Goal: Task Accomplishment & Management: Manage account settings

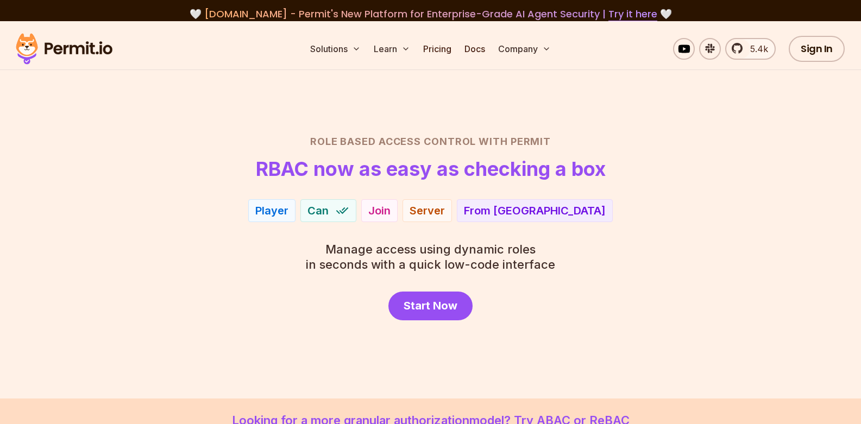
click at [289, 213] on div "Player" at bounding box center [271, 210] width 33 height 15
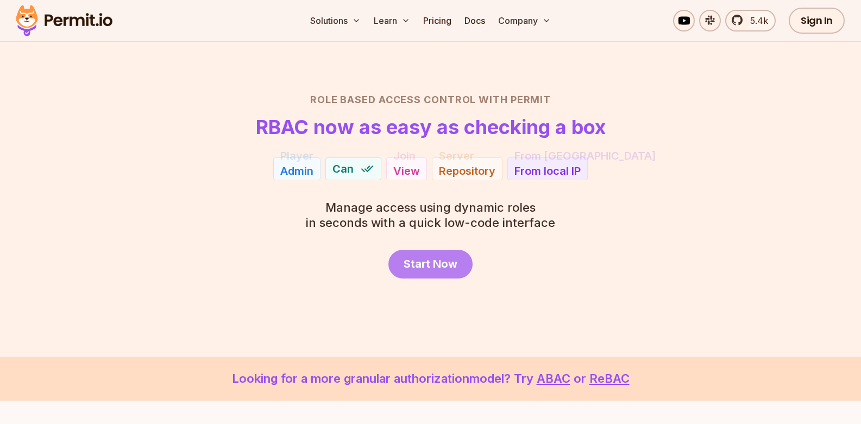
scroll to position [65, 0]
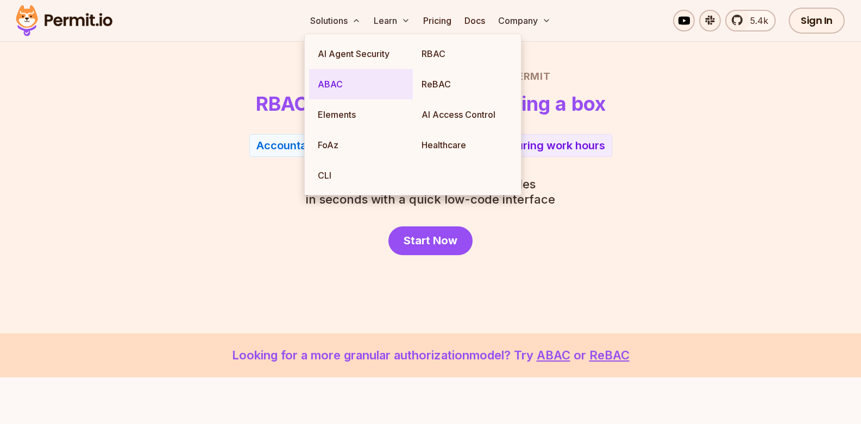
click at [337, 85] on link "ABAC" at bounding box center [361, 84] width 104 height 30
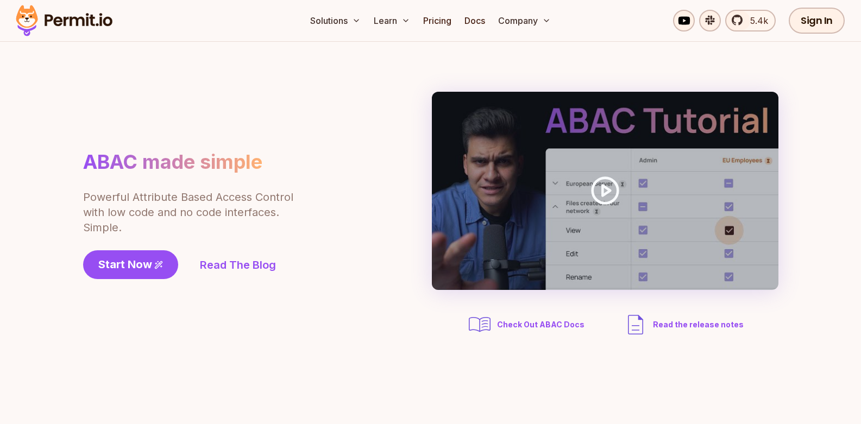
scroll to position [130, 0]
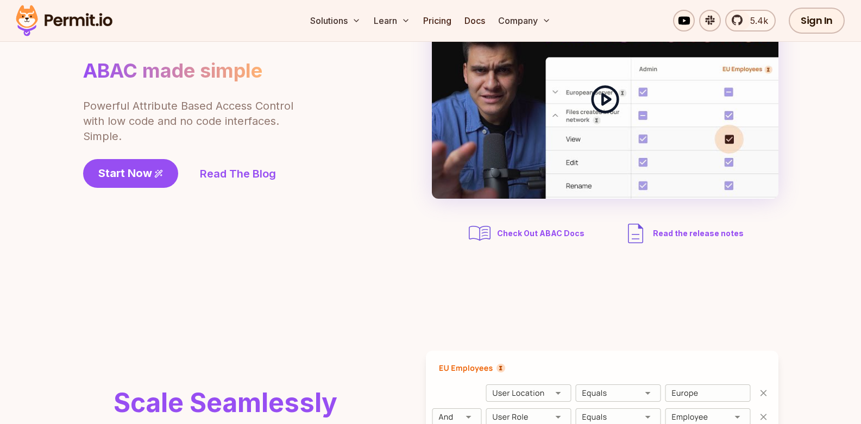
click at [598, 101] on icon at bounding box center [605, 99] width 30 height 30
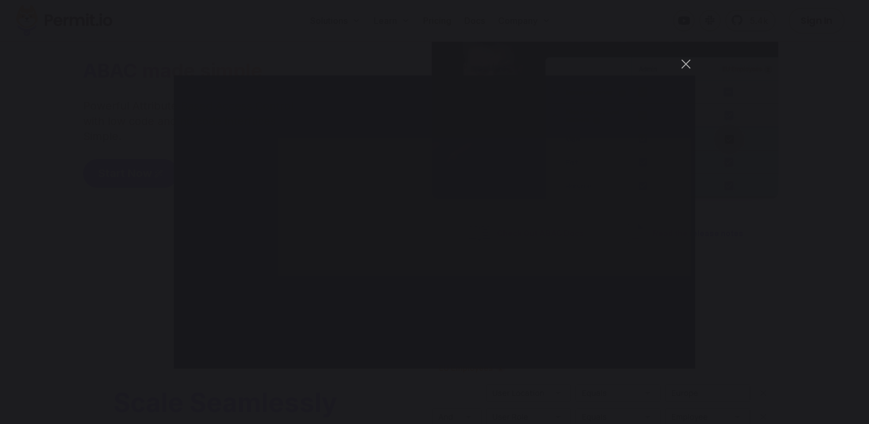
click at [689, 51] on div "You can close this modal content with the ESC key" at bounding box center [434, 212] width 869 height 424
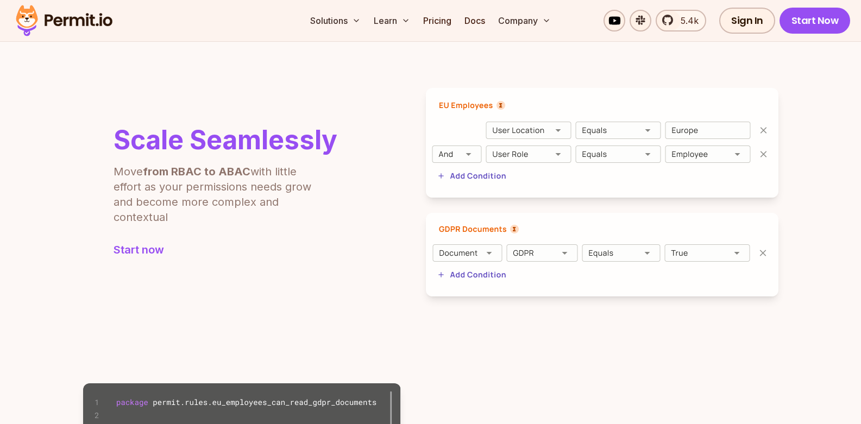
scroll to position [391, 0]
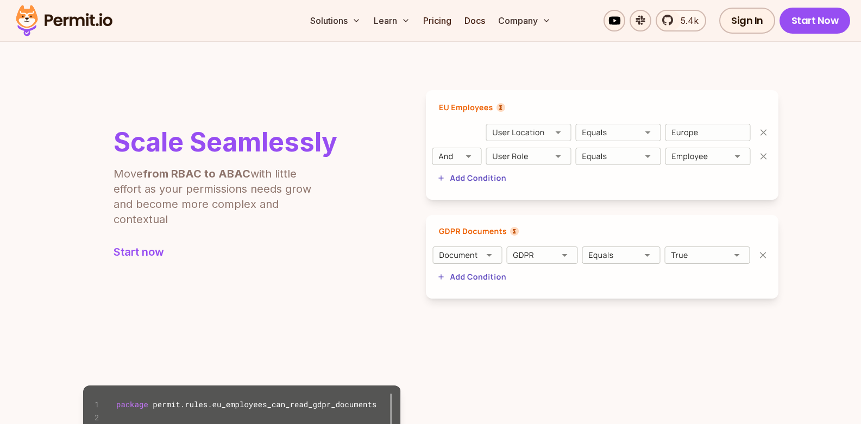
click at [465, 255] on img at bounding box center [602, 257] width 353 height 84
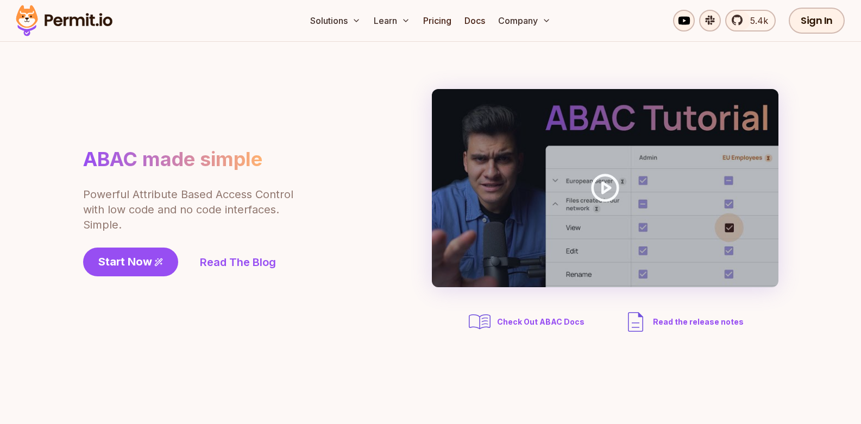
scroll to position [65, 0]
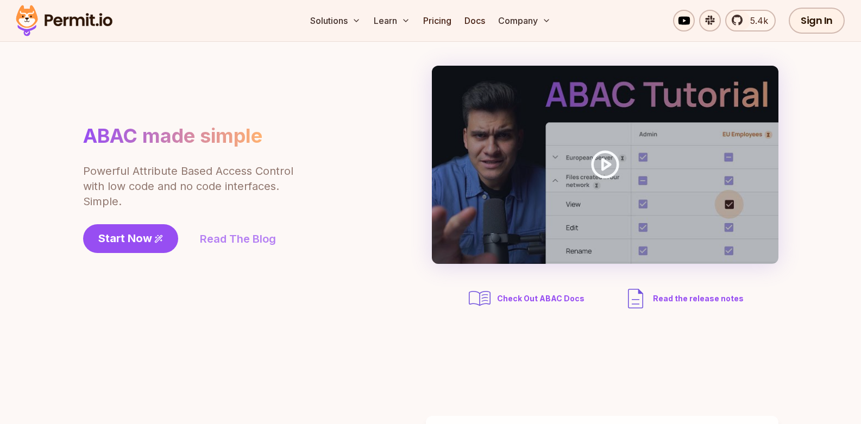
click at [239, 241] on link "Read The Blog" at bounding box center [238, 238] width 76 height 15
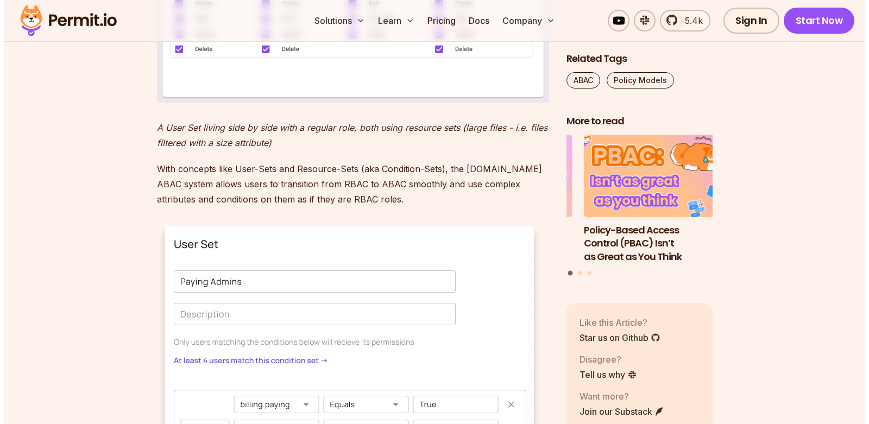
scroll to position [1393, 0]
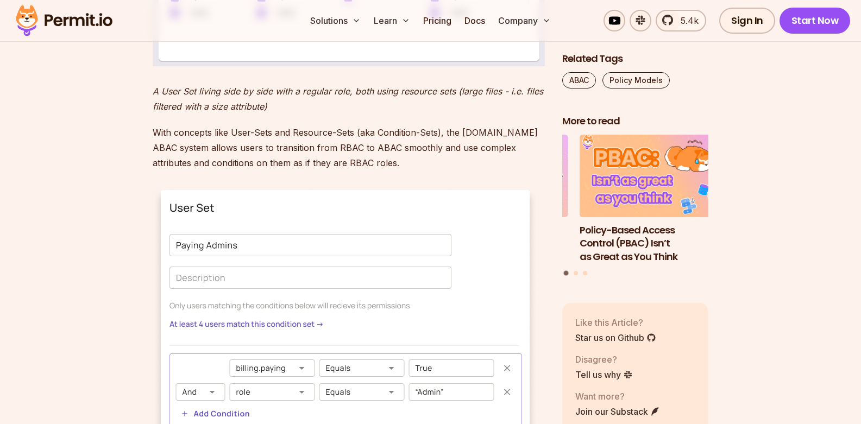
click at [301, 246] on img at bounding box center [345, 346] width 385 height 316
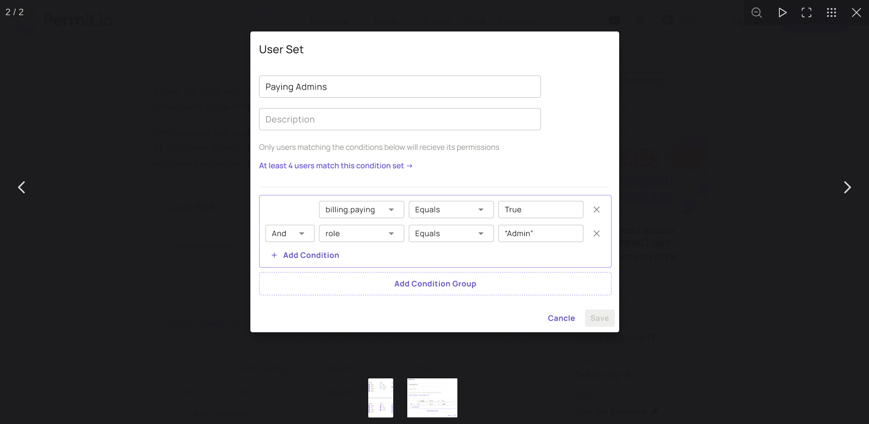
click at [855, 10] on button "You can close this modal content with the ESC key" at bounding box center [856, 12] width 25 height 25
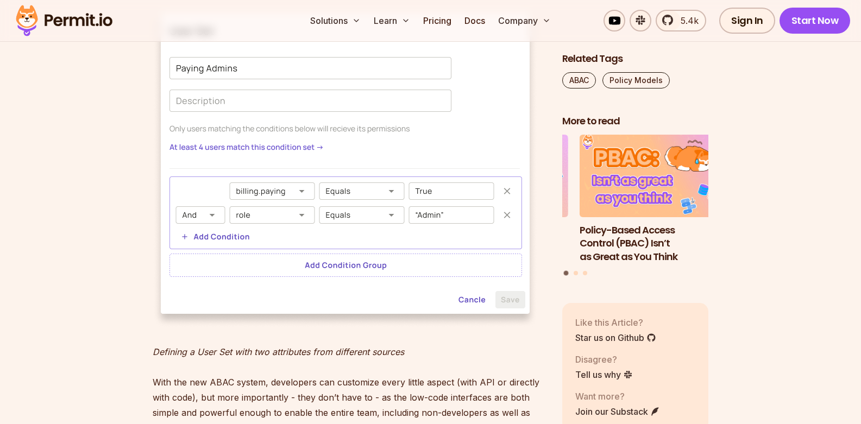
scroll to position [1654, 0]
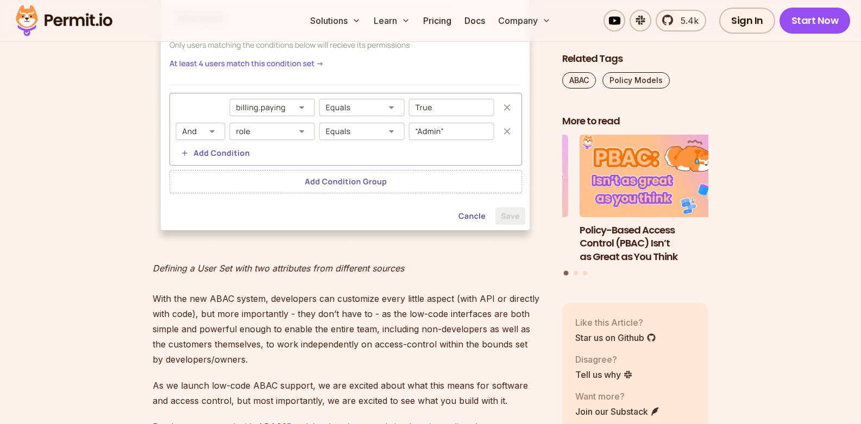
click at [446, 210] on img at bounding box center [345, 85] width 385 height 316
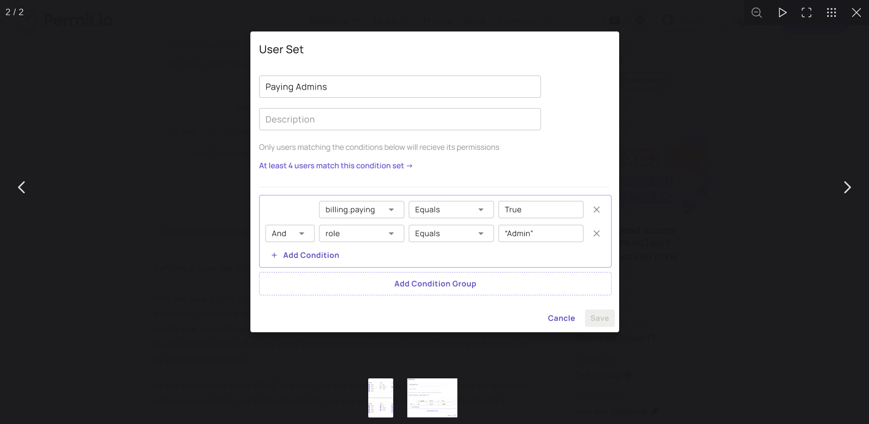
click at [442, 392] on button "Go to slide #2" at bounding box center [432, 398] width 52 height 39
click at [387, 404] on button "Go to slide #1" at bounding box center [381, 398] width 52 height 39
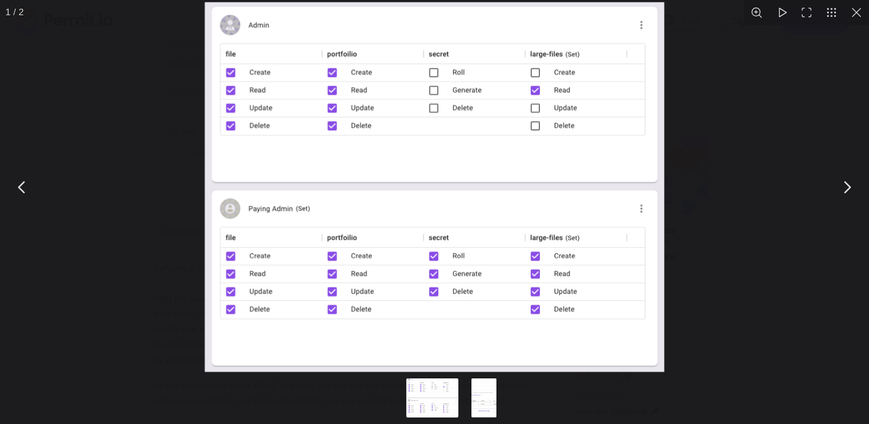
click at [852, 11] on button "You can close this modal content with the ESC key" at bounding box center [856, 12] width 25 height 25
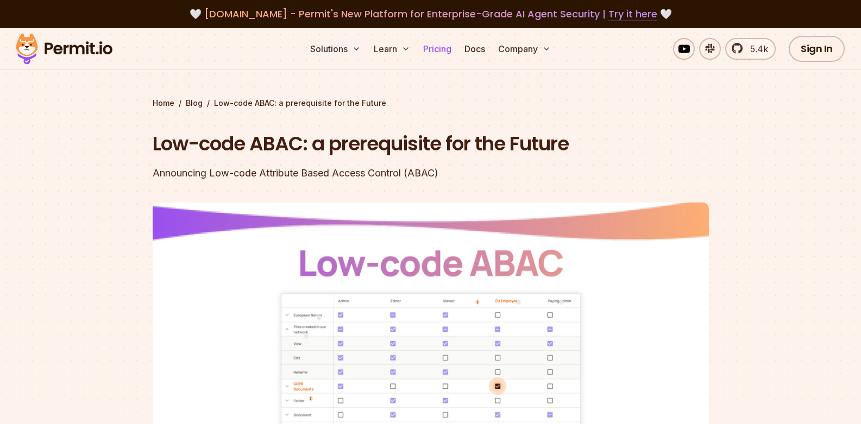
click at [434, 48] on link "Pricing" at bounding box center [437, 49] width 37 height 22
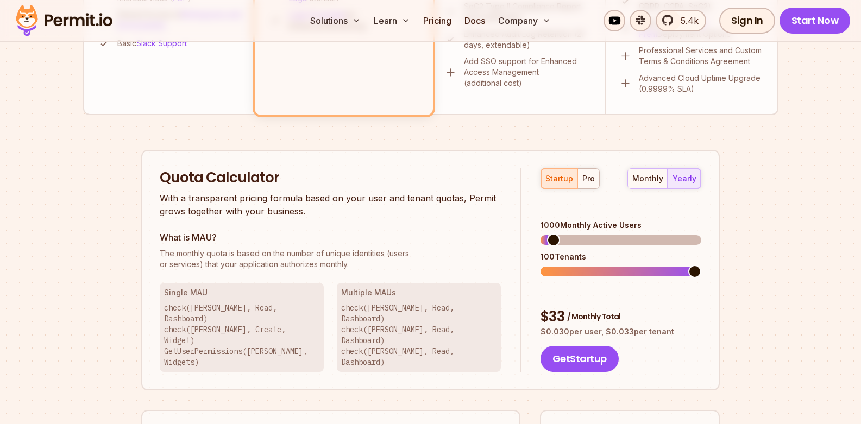
scroll to position [587, 0]
click at [541, 233] on span at bounding box center [547, 239] width 13 height 13
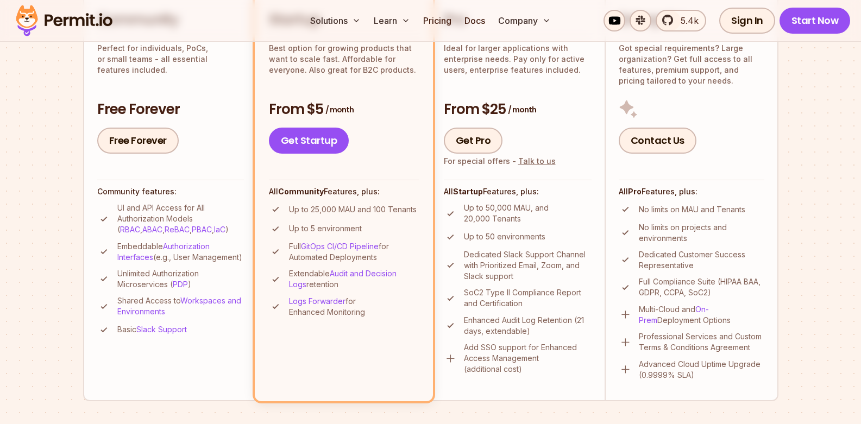
scroll to position [196, 0]
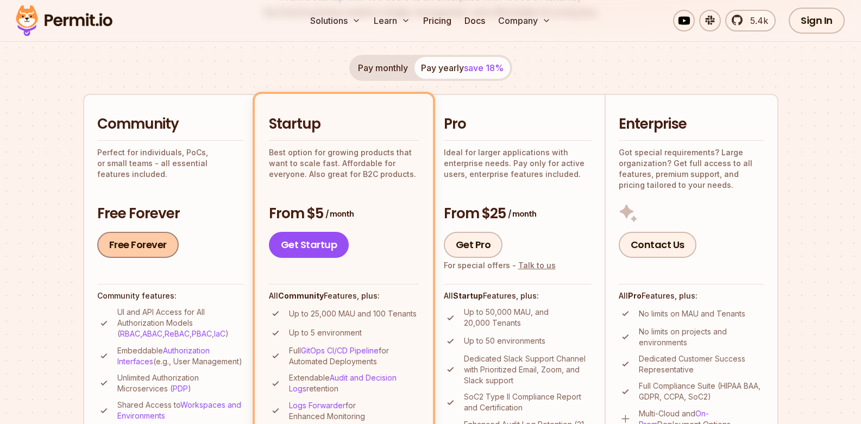
click at [127, 248] on link "Free Forever" at bounding box center [138, 245] width 82 height 26
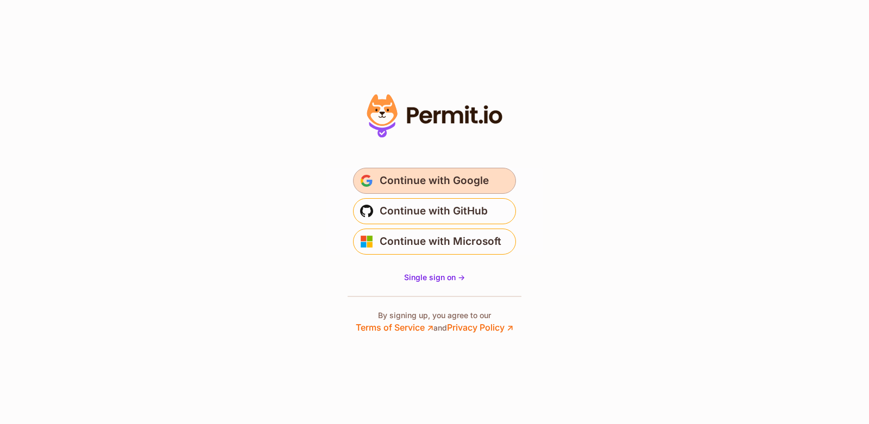
click at [444, 176] on span "Continue with Google" at bounding box center [434, 180] width 109 height 17
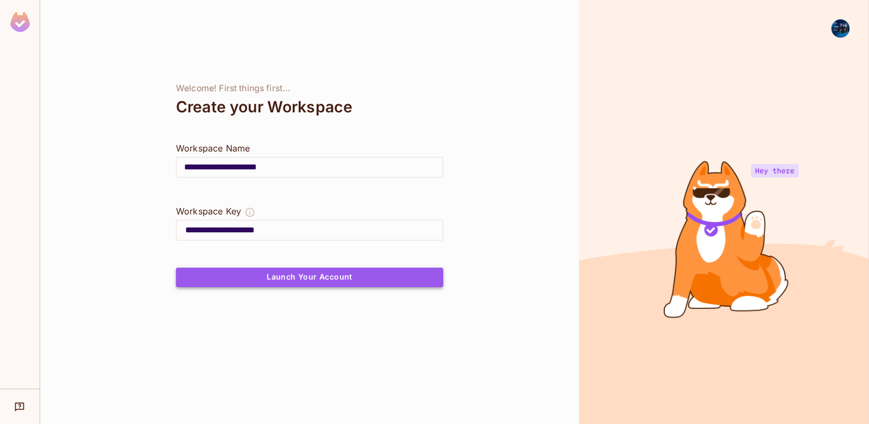
click at [300, 281] on button "Launch Your Account" at bounding box center [309, 278] width 267 height 20
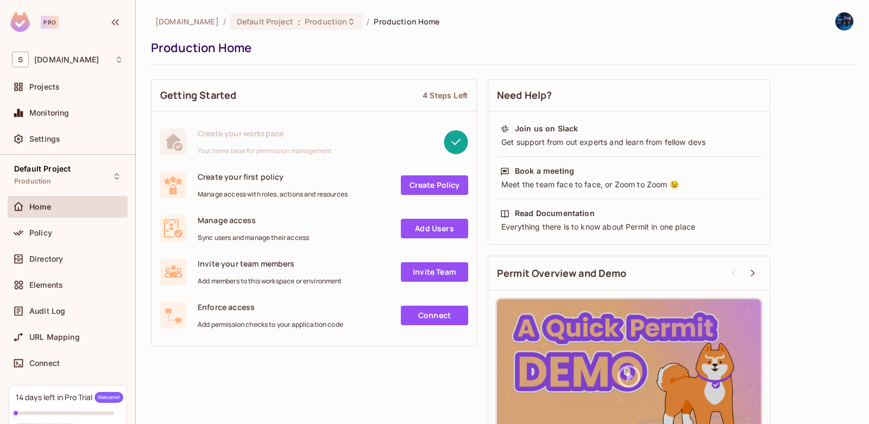
click at [417, 228] on link "Add Users" at bounding box center [434, 229] width 67 height 20
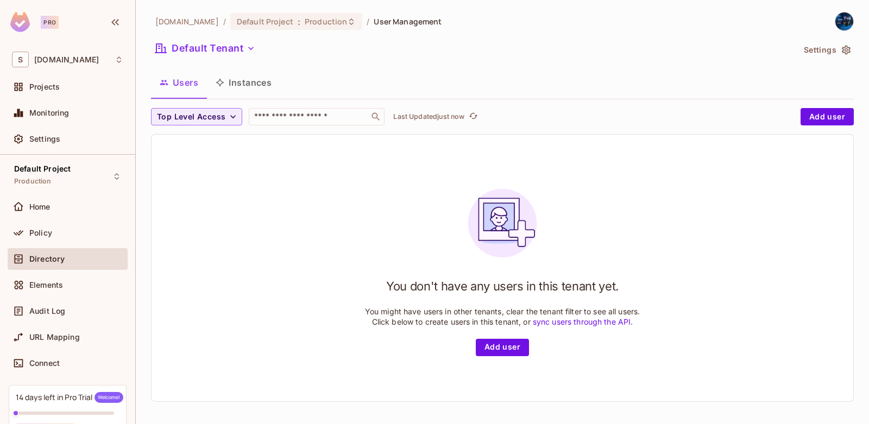
click at [252, 87] on button "Instances" at bounding box center [243, 82] width 73 height 27
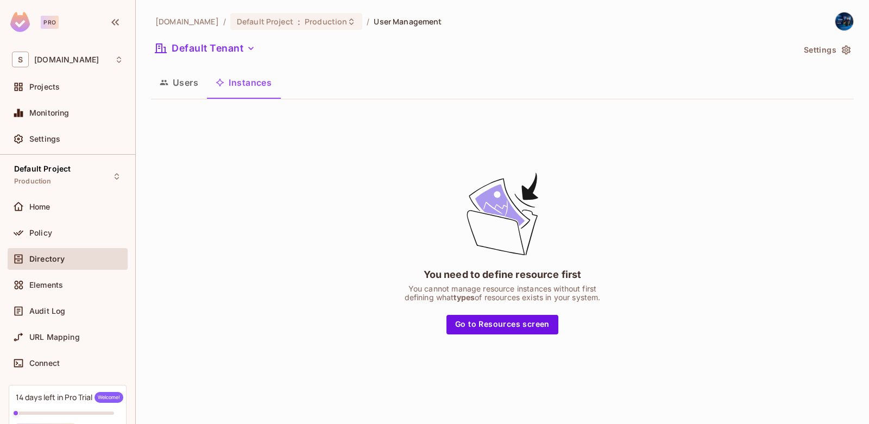
click at [183, 86] on button "Users" at bounding box center [179, 82] width 56 height 27
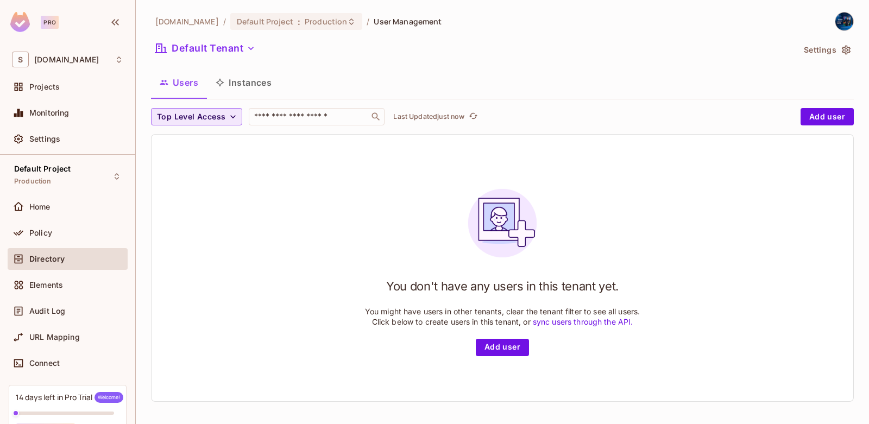
click at [234, 123] on button "Top Level Access" at bounding box center [196, 116] width 91 height 17
click at [248, 164] on div at bounding box center [434, 212] width 869 height 424
click at [214, 123] on span "Top Level Access" at bounding box center [191, 117] width 68 height 14
click at [819, 118] on div at bounding box center [434, 212] width 869 height 424
click at [819, 118] on button "Add user" at bounding box center [827, 116] width 53 height 17
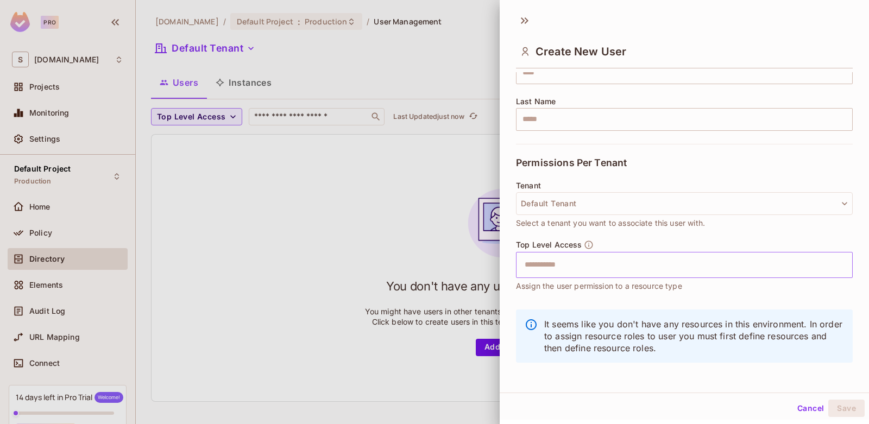
scroll to position [163, 0]
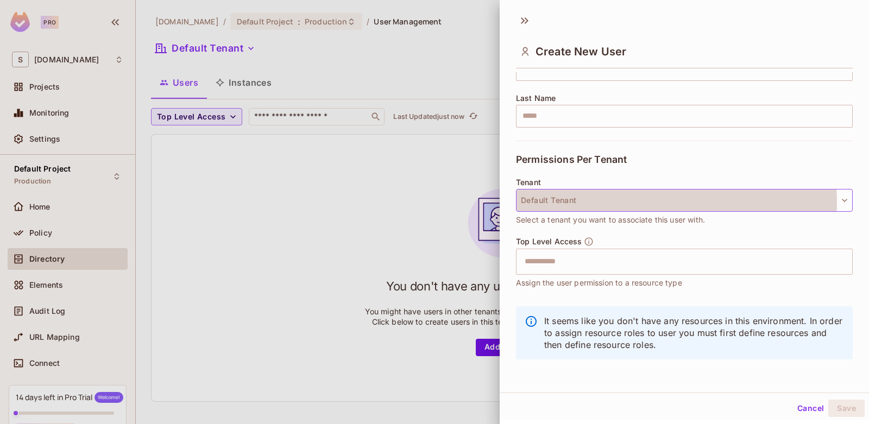
click at [612, 203] on button "Default Tenant" at bounding box center [684, 200] width 337 height 23
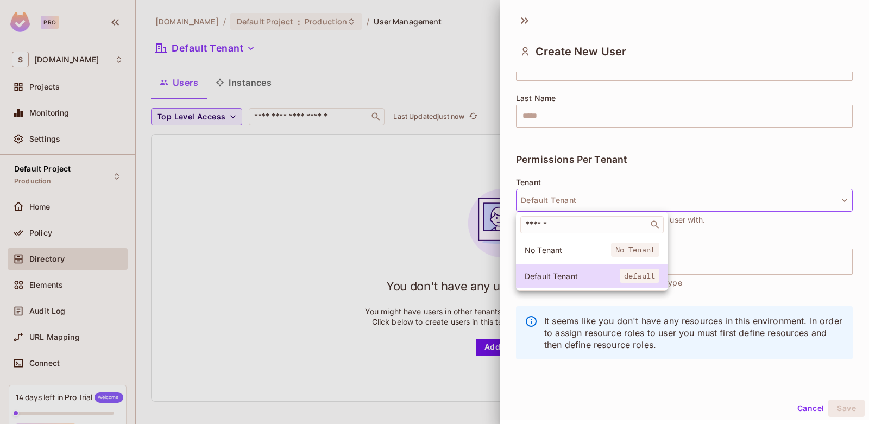
click at [583, 159] on div at bounding box center [434, 212] width 869 height 424
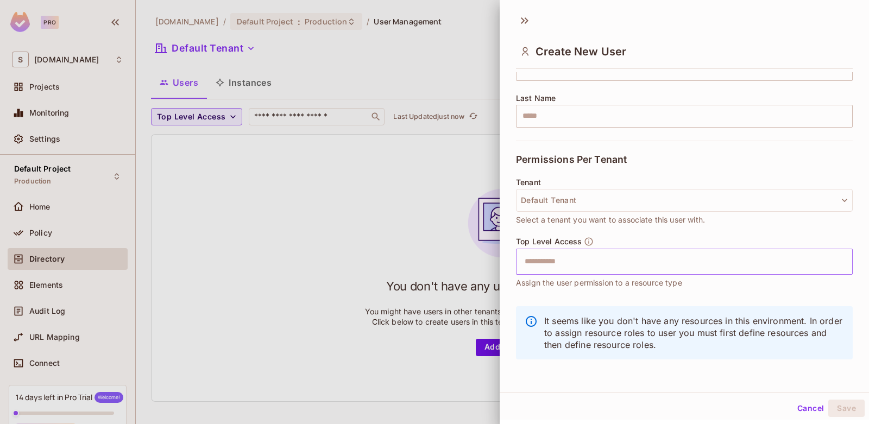
scroll to position [2, 0]
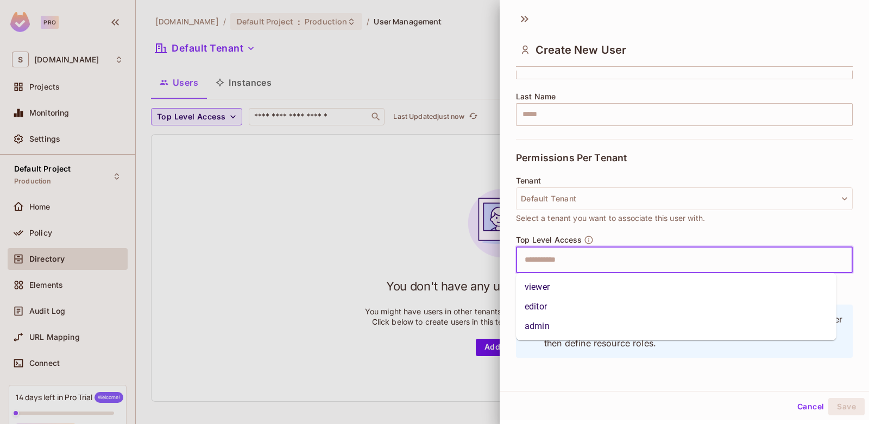
click at [601, 263] on input "text" at bounding box center [675, 260] width 314 height 22
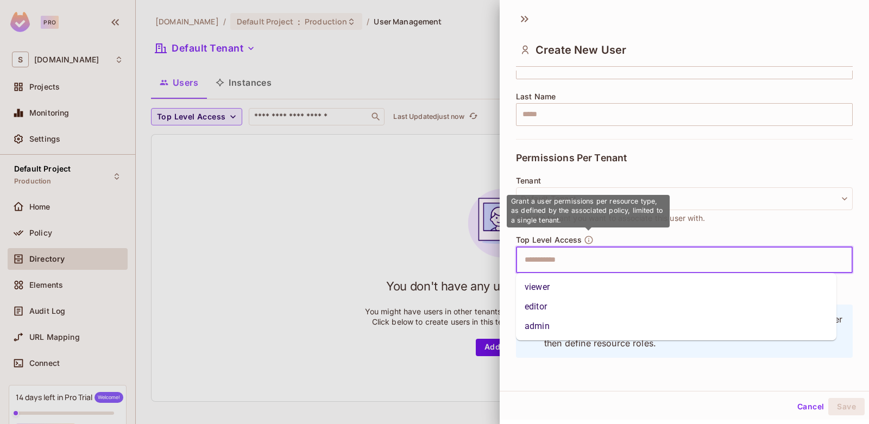
click at [590, 239] on icon "button" at bounding box center [589, 240] width 10 height 10
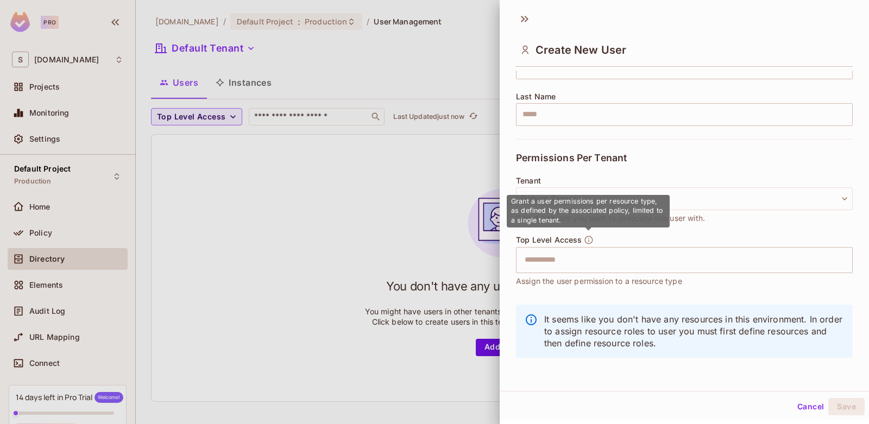
click at [590, 240] on icon "button" at bounding box center [589, 240] width 10 height 10
click at [590, 242] on icon "button" at bounding box center [589, 240] width 10 height 10
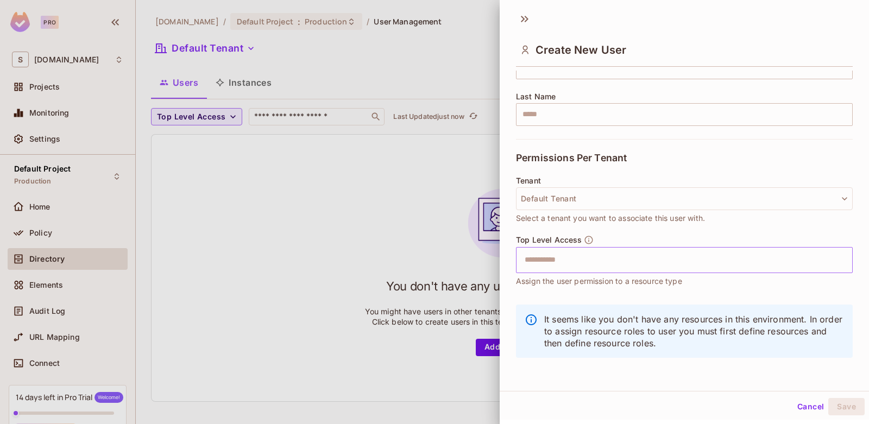
click at [572, 267] on input "text" at bounding box center [675, 260] width 314 height 22
click at [556, 378] on div "Create New User User Details * Key ​ User key is required Email ​ First Name ​ …" at bounding box center [685, 198] width 370 height 385
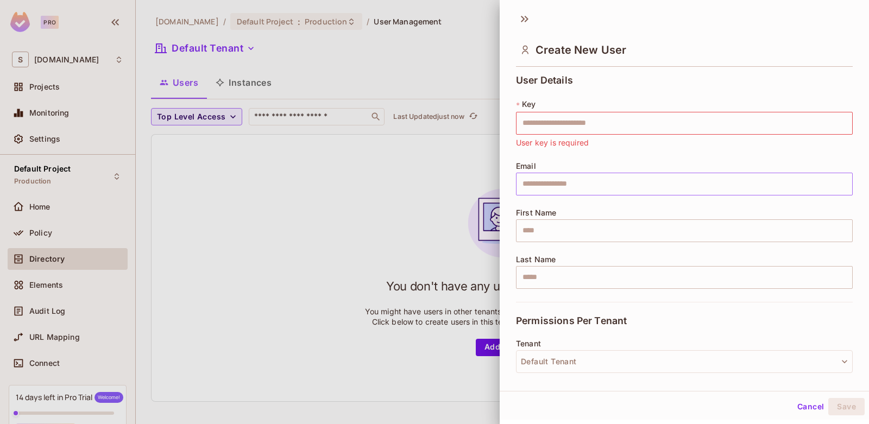
scroll to position [0, 0]
click at [451, 174] on div at bounding box center [434, 212] width 869 height 424
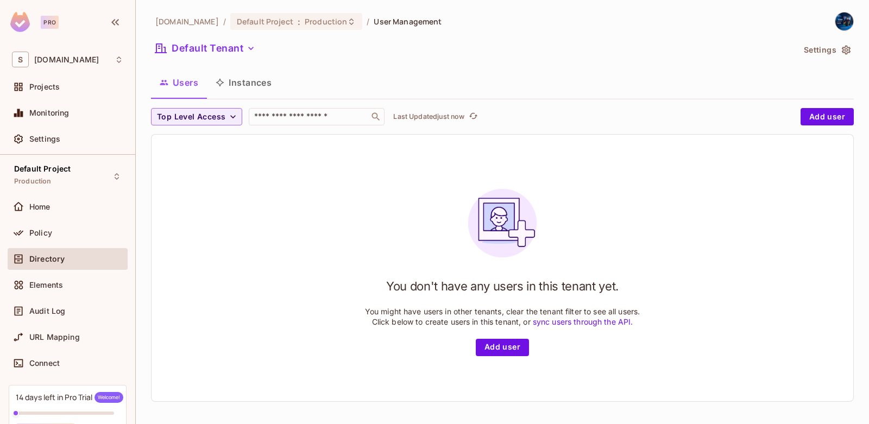
click at [841, 22] on img at bounding box center [845, 21] width 18 height 18
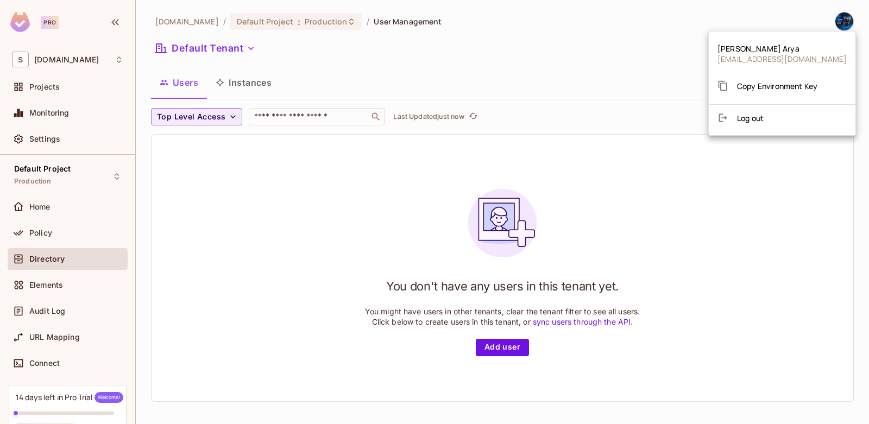
click at [710, 141] on div at bounding box center [434, 212] width 869 height 424
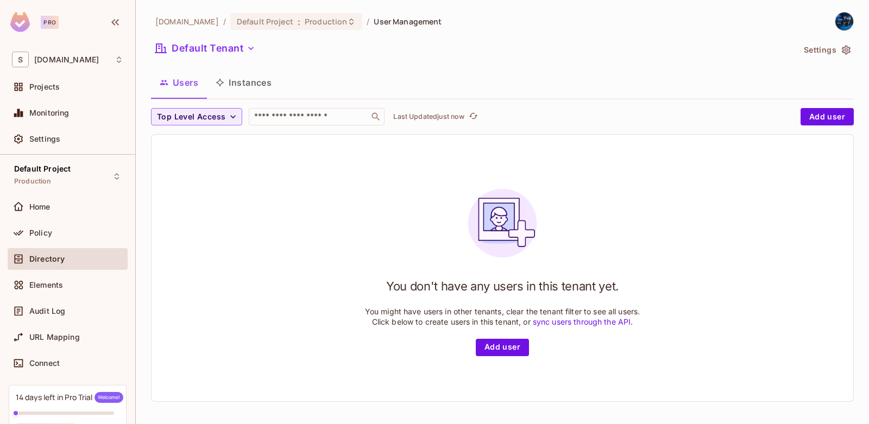
click at [253, 80] on button "Instances" at bounding box center [243, 82] width 73 height 27
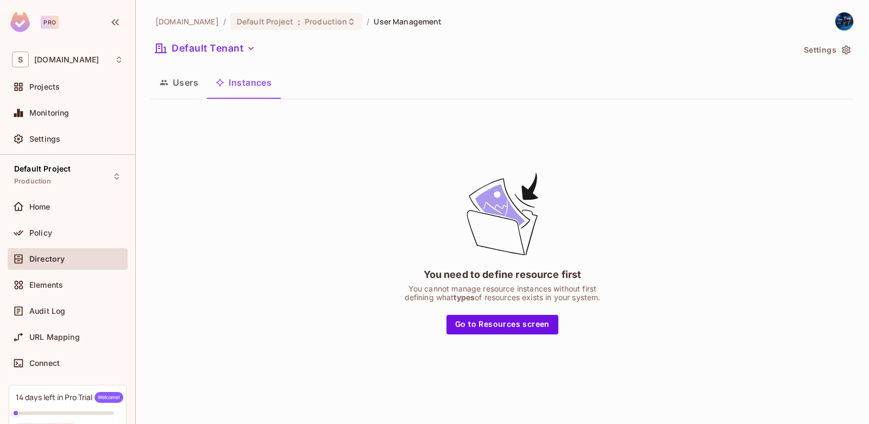
click at [172, 83] on button "Users" at bounding box center [179, 82] width 56 height 27
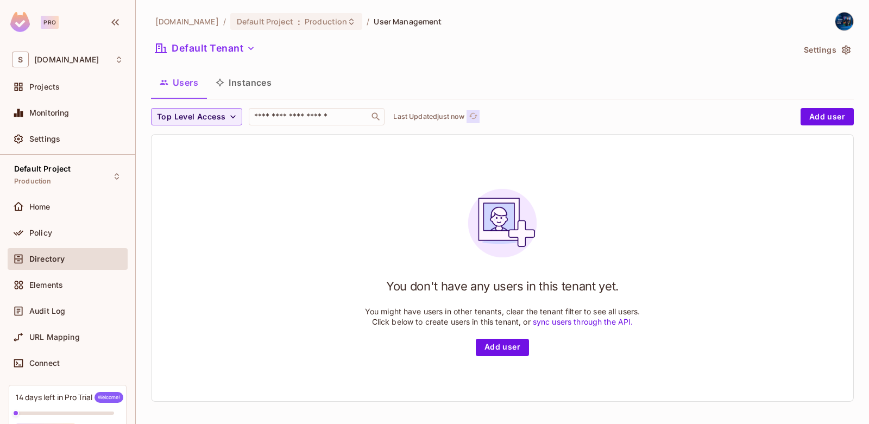
click at [475, 116] on icon "refresh" at bounding box center [473, 115] width 9 height 9
click at [506, 343] on button "Add user" at bounding box center [502, 345] width 53 height 17
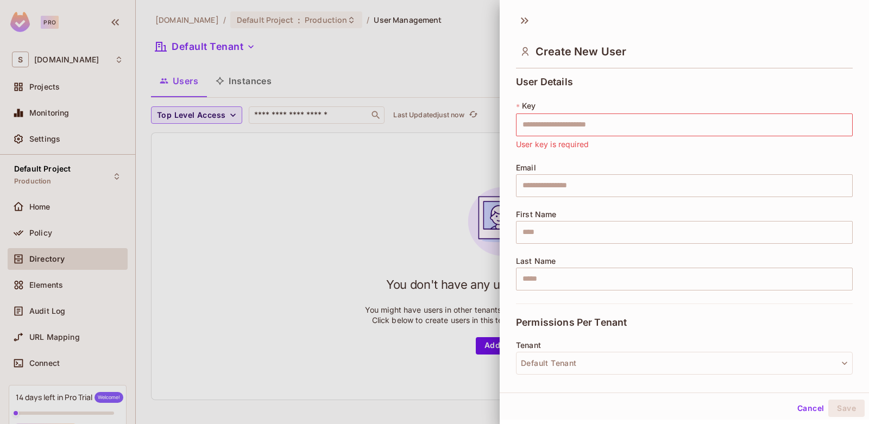
click at [543, 70] on div "Create New User" at bounding box center [685, 42] width 370 height 60
click at [543, 78] on span "User Details" at bounding box center [544, 82] width 57 height 11
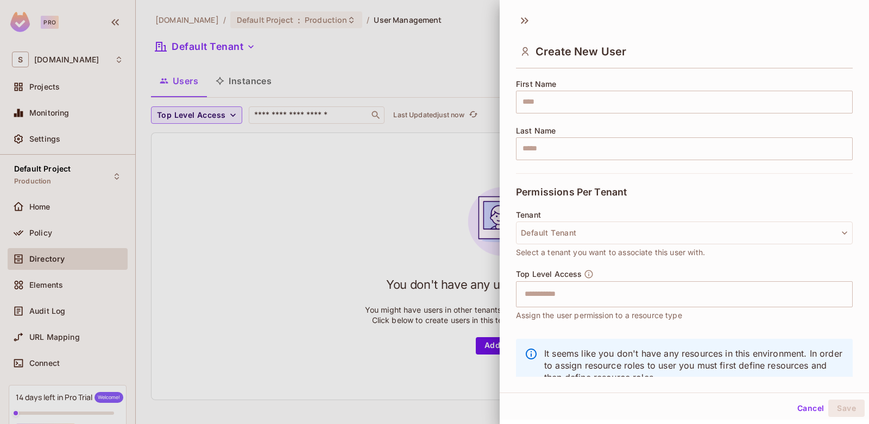
scroll to position [163, 0]
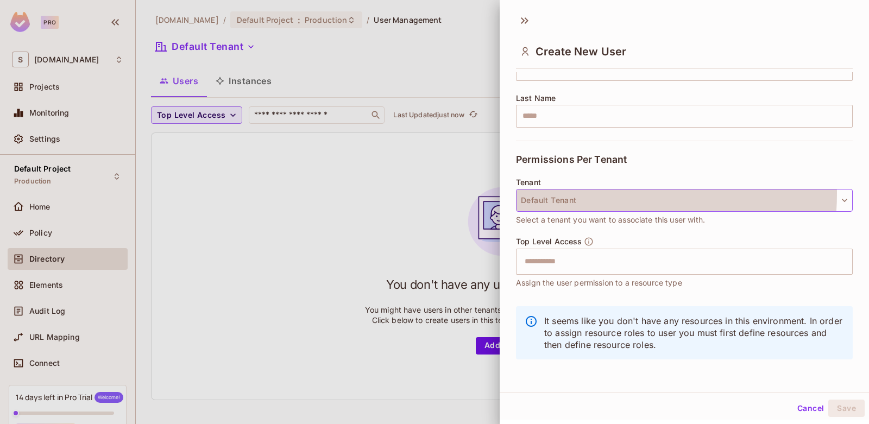
click at [567, 193] on button "Default Tenant" at bounding box center [684, 200] width 337 height 23
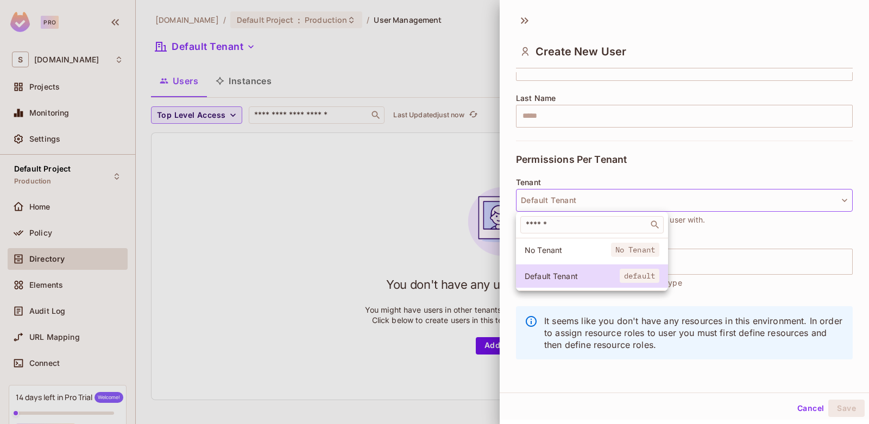
click at [537, 236] on div "​" at bounding box center [592, 225] width 152 height 26
click at [545, 254] on span "No Tenant" at bounding box center [568, 250] width 86 height 10
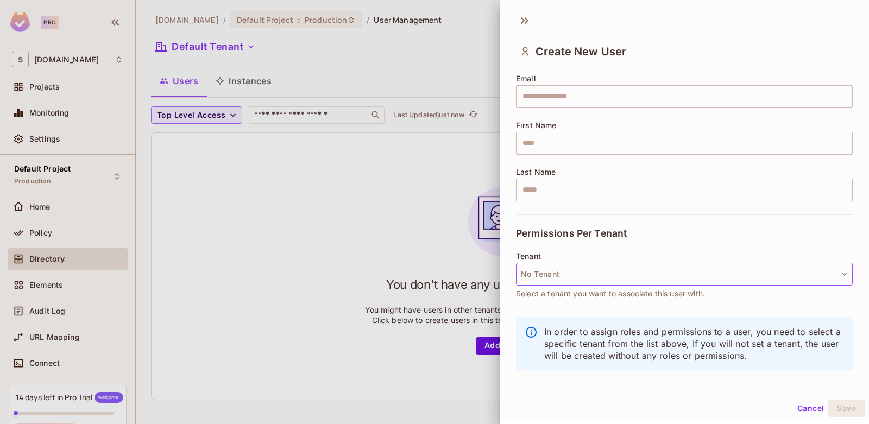
click at [558, 274] on button "No Tenant" at bounding box center [684, 274] width 337 height 23
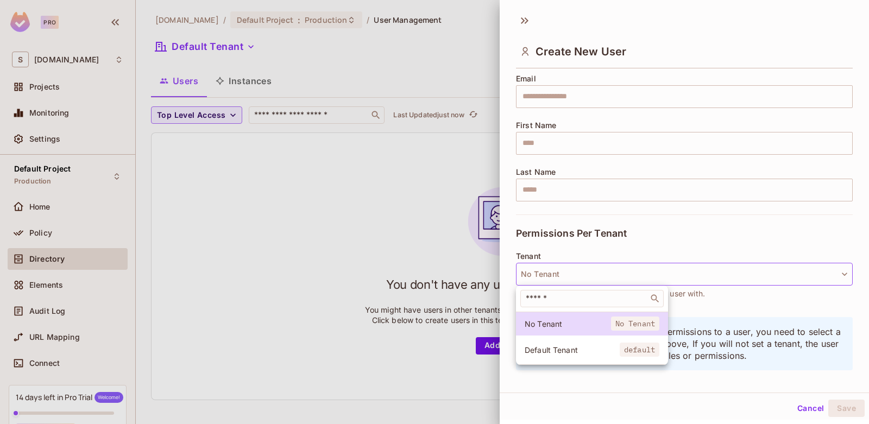
click at [556, 235] on div at bounding box center [434, 212] width 869 height 424
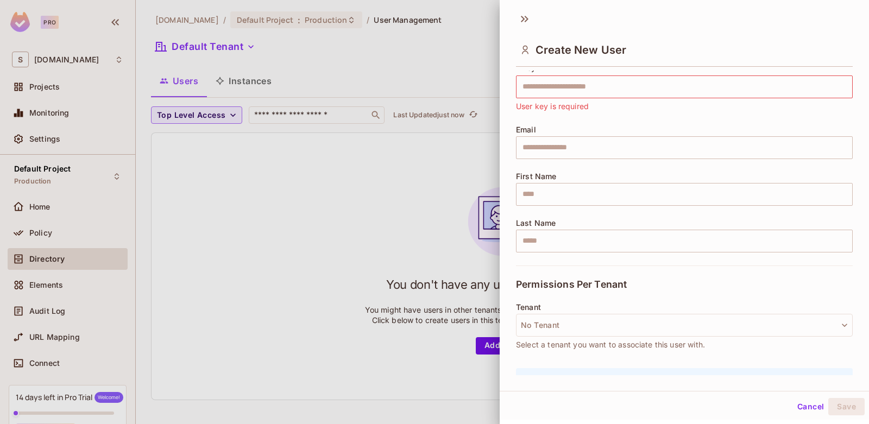
scroll to position [0, 0]
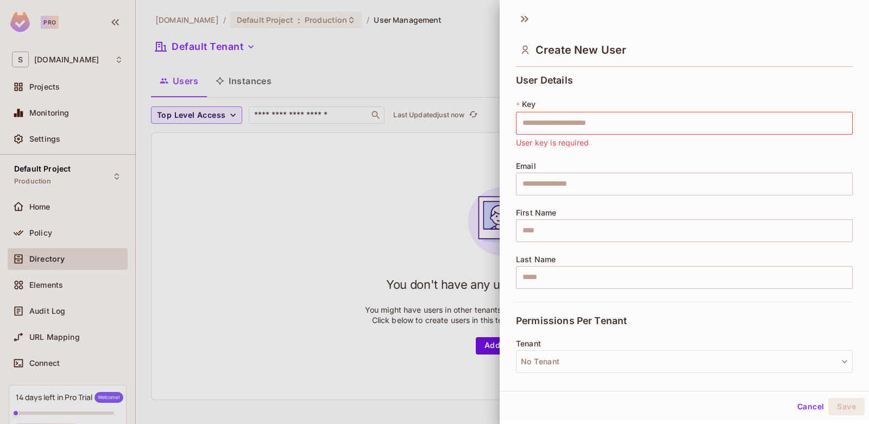
click at [505, 103] on div "User Details * Key ​ User key is required Email ​ First Name ​ Last Name ​ Perm…" at bounding box center [685, 223] width 370 height 305
click at [529, 22] on icon at bounding box center [524, 18] width 17 height 17
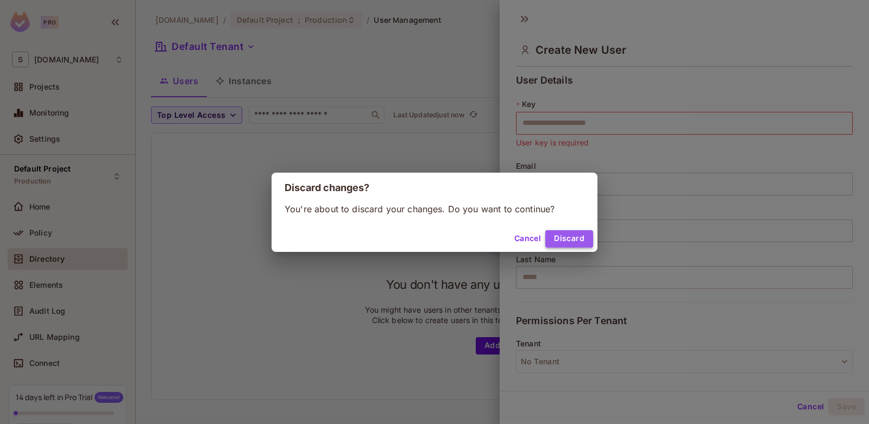
click at [570, 239] on button "Discard" at bounding box center [570, 238] width 48 height 17
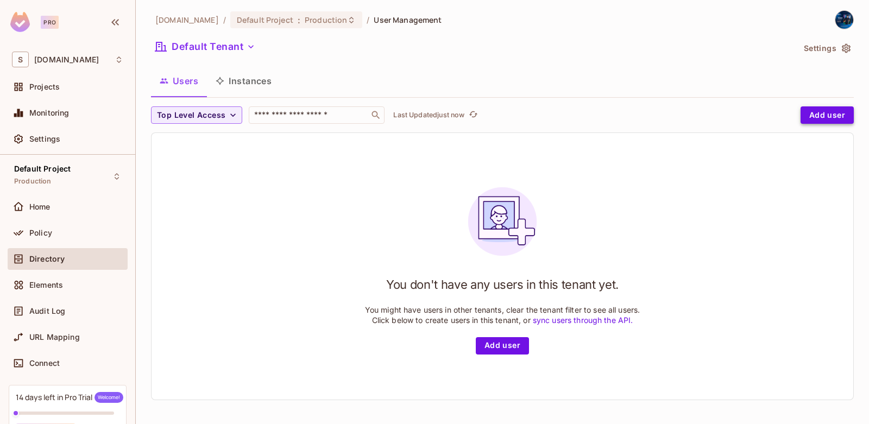
click at [806, 109] on button "Add user" at bounding box center [827, 115] width 53 height 17
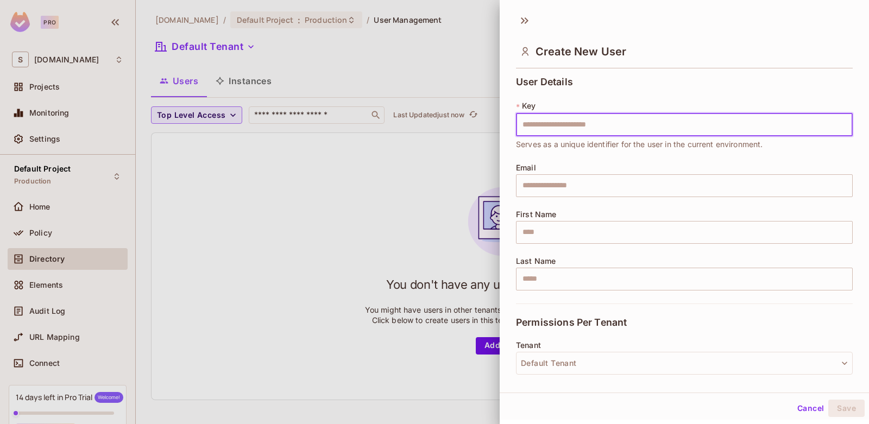
scroll to position [163, 0]
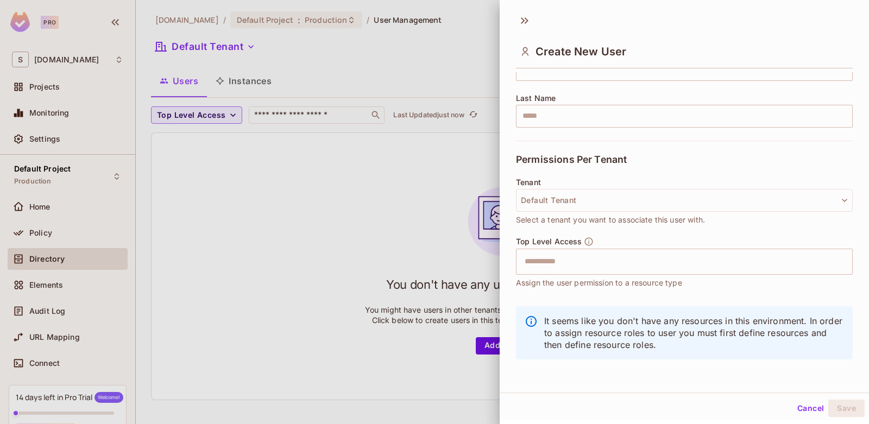
click at [367, 185] on div at bounding box center [434, 212] width 869 height 424
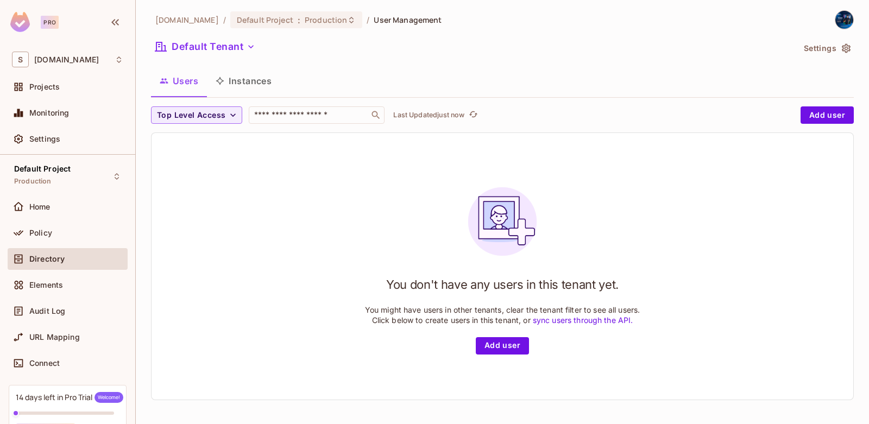
click at [838, 19] on img at bounding box center [845, 20] width 18 height 18
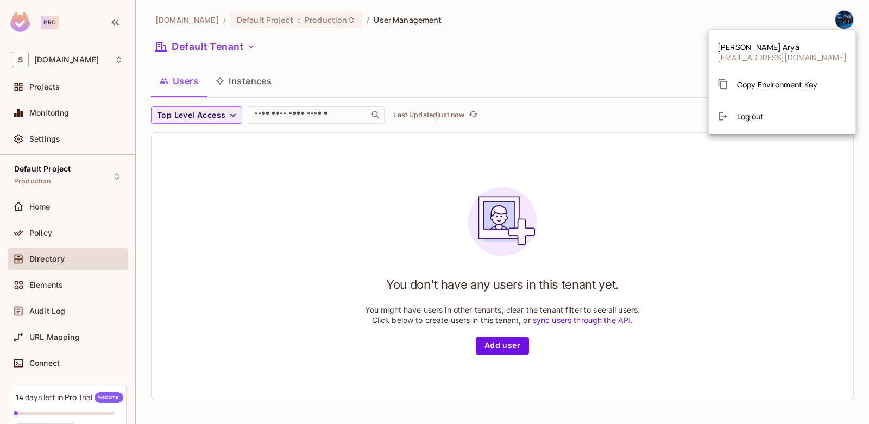
click at [218, 231] on div at bounding box center [434, 212] width 869 height 424
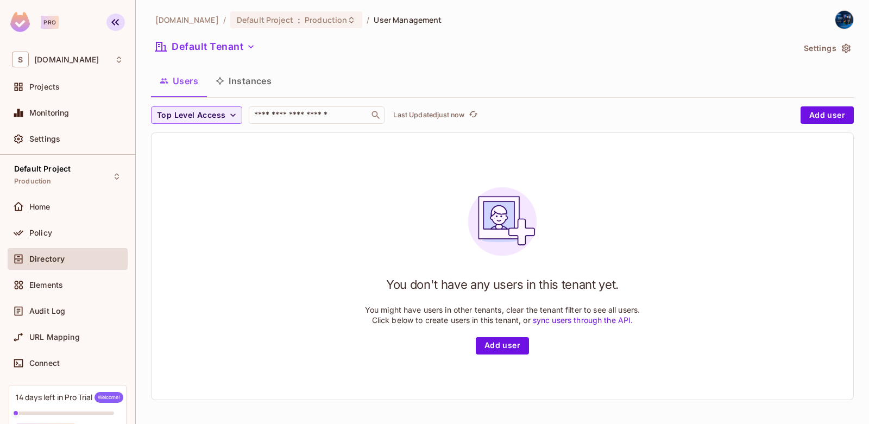
click at [117, 27] on icon "button" at bounding box center [115, 22] width 13 height 13
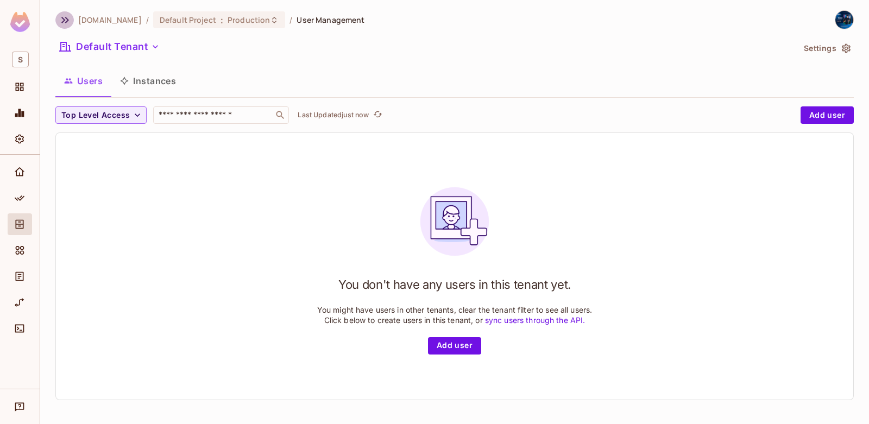
click at [68, 23] on icon "button" at bounding box center [65, 20] width 13 height 13
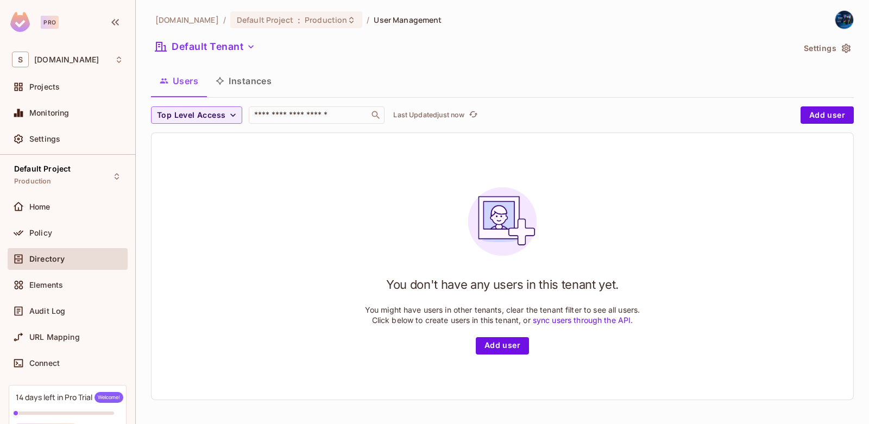
click at [102, 27] on div "Pro" at bounding box center [67, 23] width 135 height 47
click at [110, 24] on icon "button" at bounding box center [115, 22] width 13 height 13
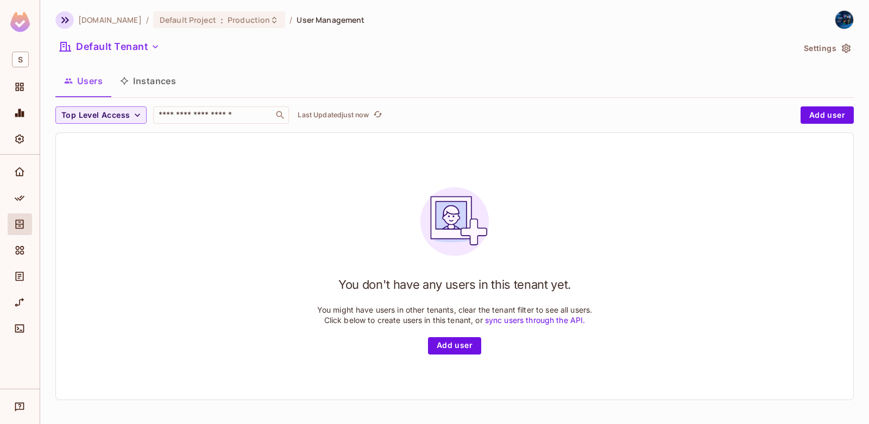
click at [61, 23] on icon "button" at bounding box center [65, 20] width 13 height 13
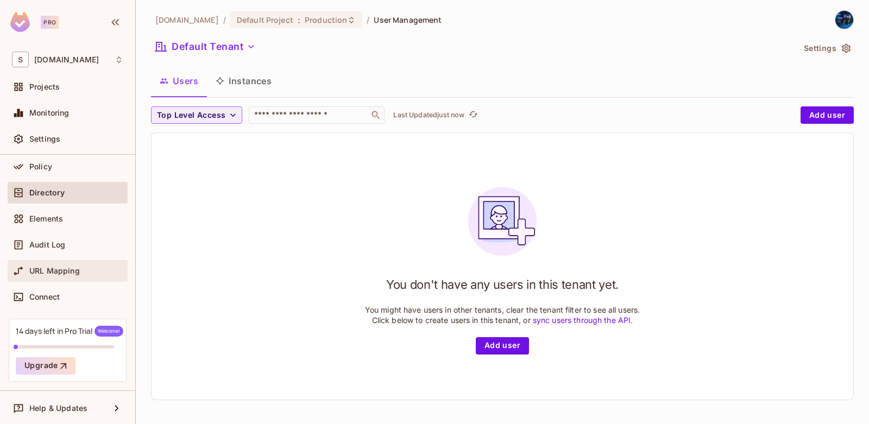
scroll to position [67, 0]
click at [52, 253] on div "Audit Log" at bounding box center [68, 244] width 120 height 22
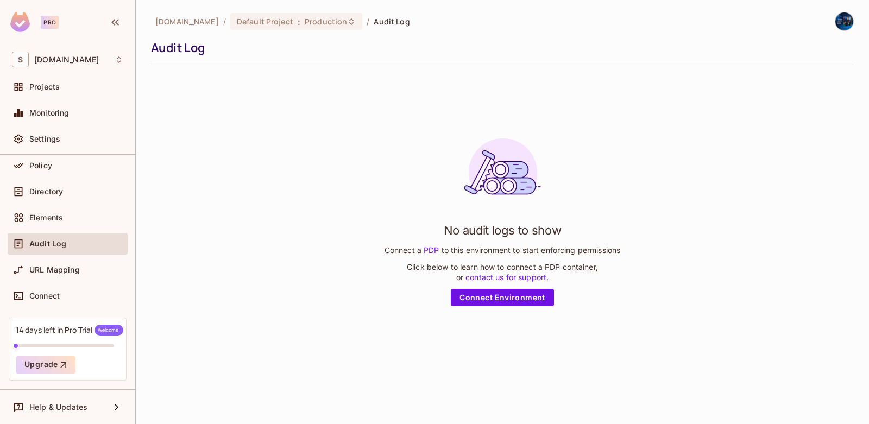
click at [165, 48] on div "Audit Log" at bounding box center [500, 48] width 698 height 16
click at [53, 308] on div "Connect" at bounding box center [68, 298] width 120 height 26
click at [48, 299] on span "Connect" at bounding box center [44, 296] width 30 height 9
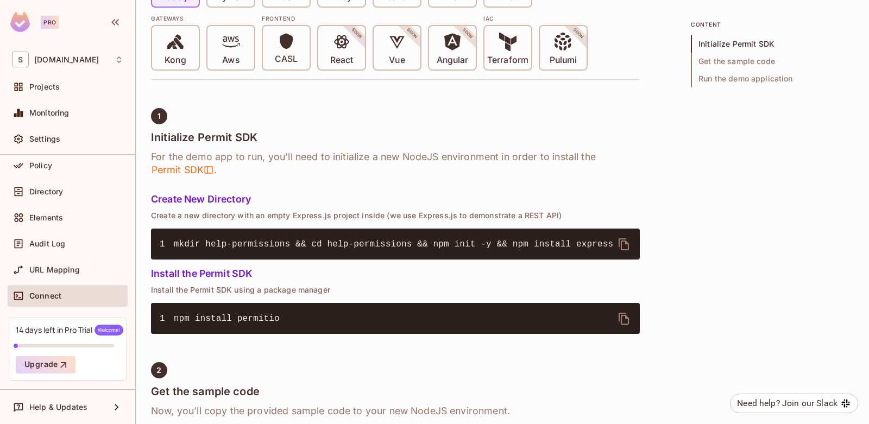
scroll to position [130, 0]
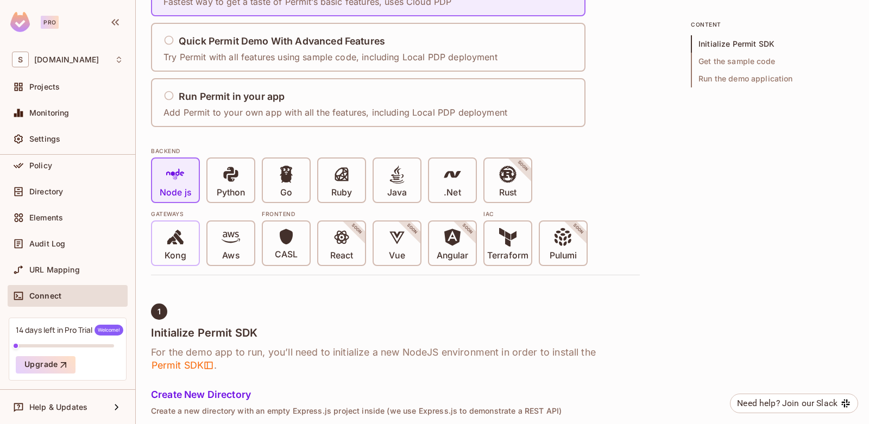
click at [179, 246] on icon at bounding box center [175, 237] width 18 height 18
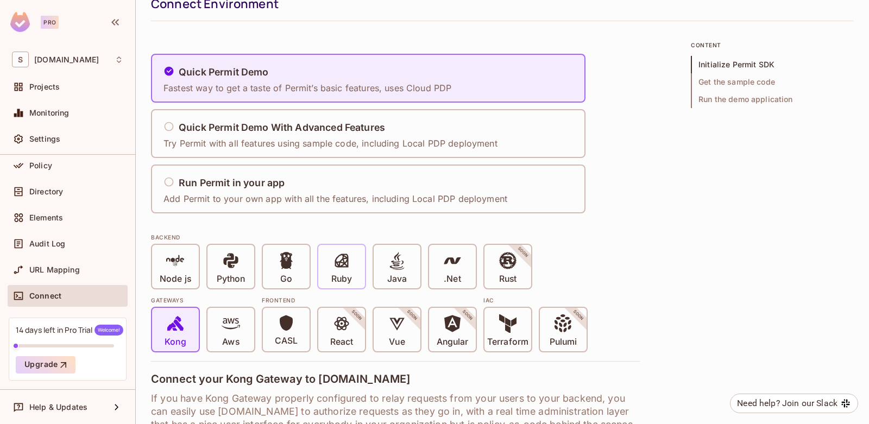
scroll to position [65, 0]
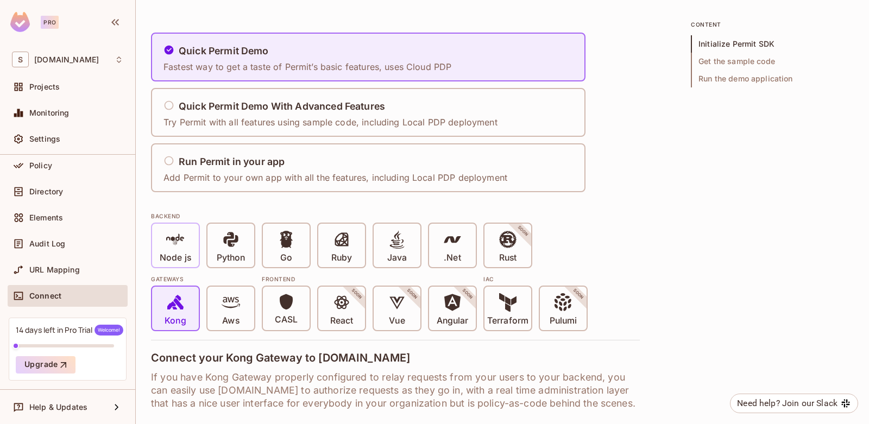
click at [167, 239] on icon at bounding box center [175, 239] width 18 height 11
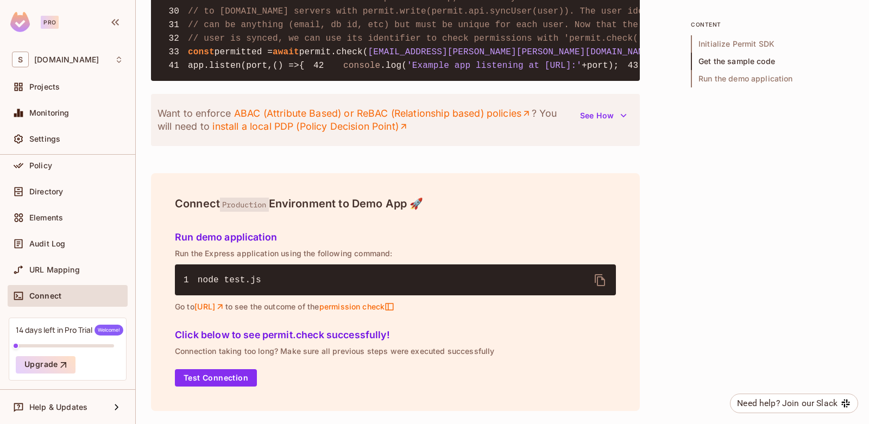
scroll to position [1398, 0]
click at [219, 386] on button "Test Connection" at bounding box center [216, 378] width 82 height 17
click at [226, 308] on link "[URL]" at bounding box center [210, 307] width 31 height 10
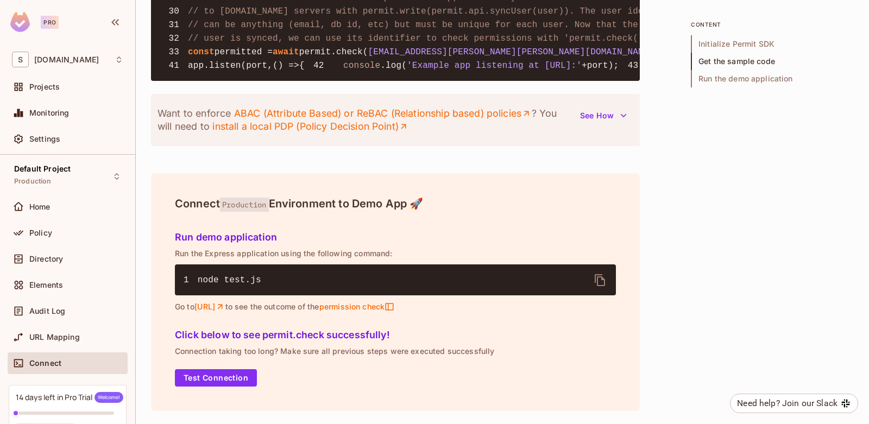
scroll to position [1398, 0]
click at [200, 373] on button "Test Connection" at bounding box center [216, 378] width 82 height 17
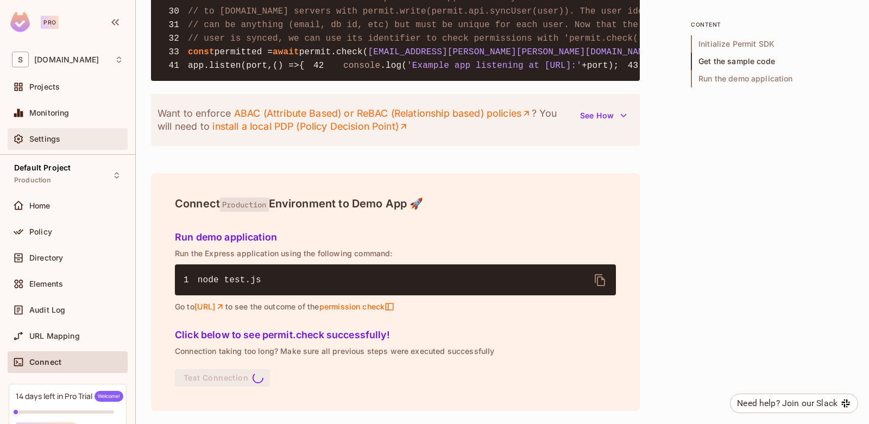
scroll to position [0, 0]
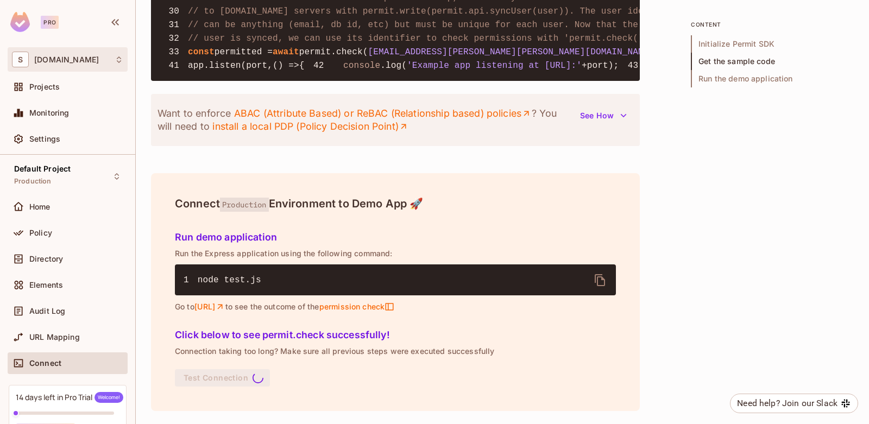
click at [115, 58] on div "S [DOMAIN_NAME]" at bounding box center [67, 60] width 111 height 16
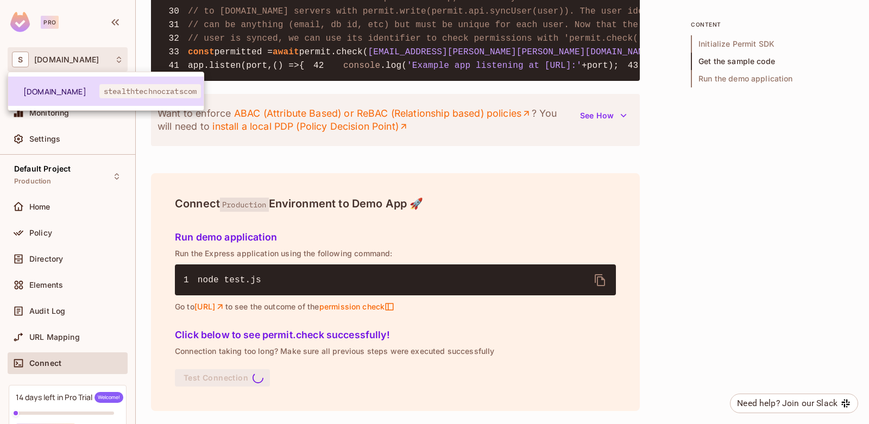
click at [139, 97] on span "stealthtechnocratscom" at bounding box center [150, 91] width 102 height 14
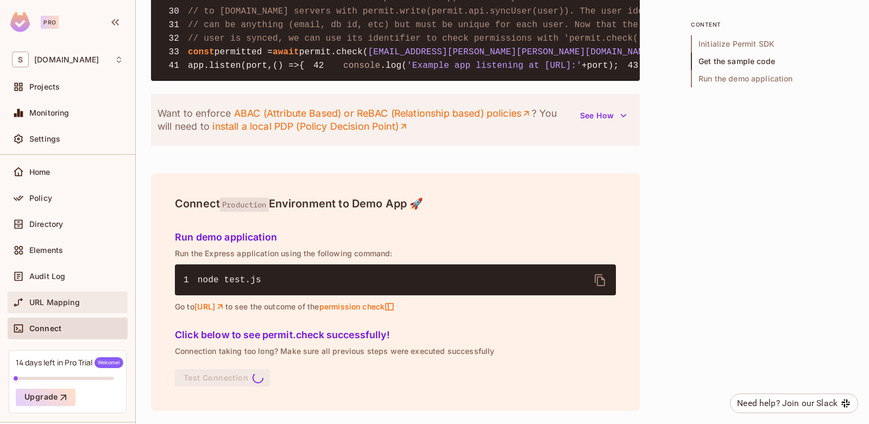
scroll to position [67, 0]
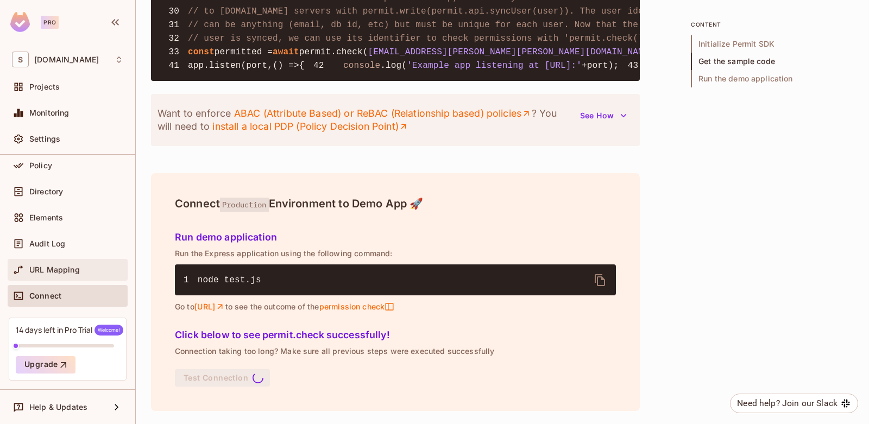
click at [65, 271] on span "URL Mapping" at bounding box center [54, 270] width 51 height 9
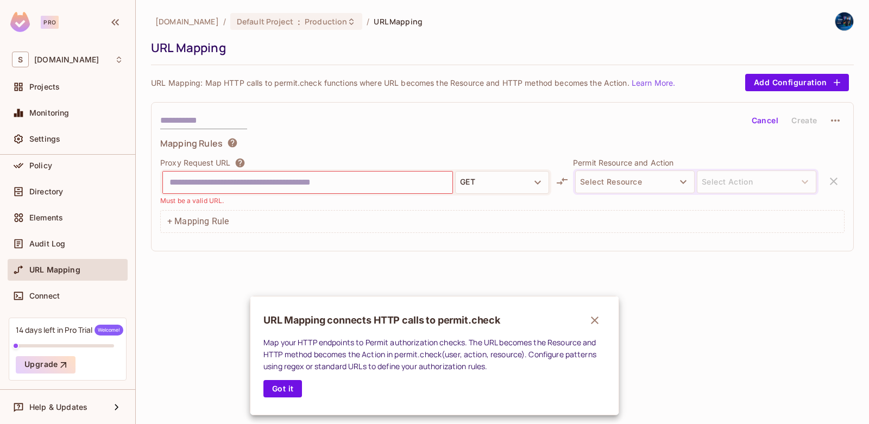
click at [513, 177] on div at bounding box center [434, 212] width 869 height 424
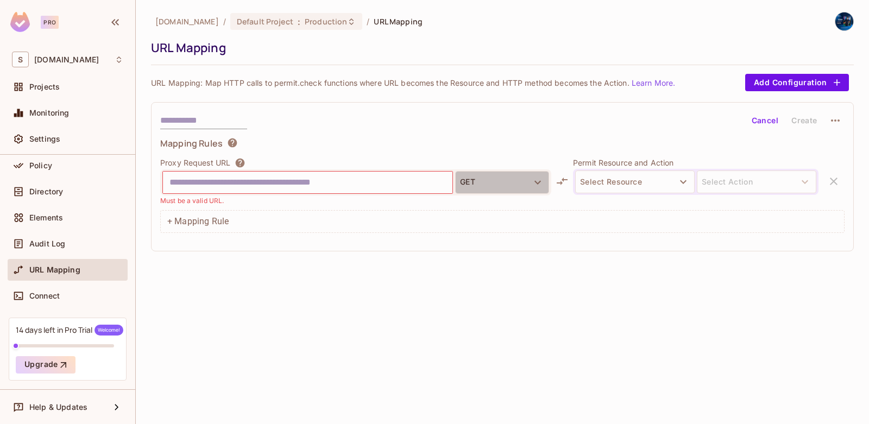
click at [513, 181] on button "GET" at bounding box center [502, 182] width 94 height 23
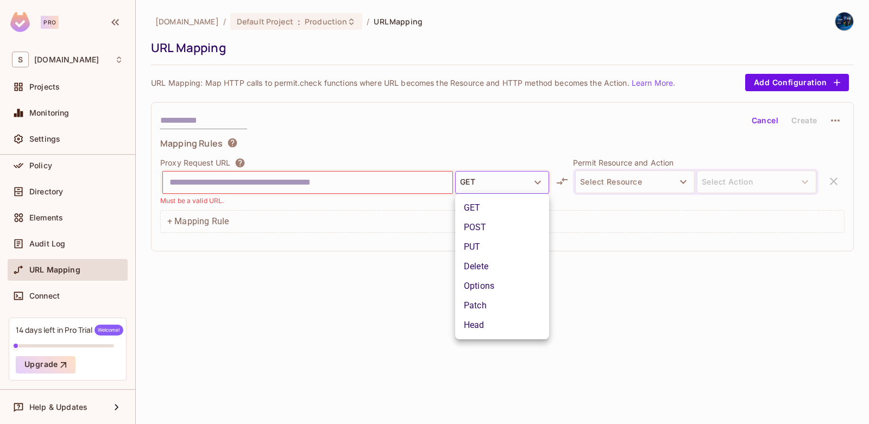
click at [311, 326] on div at bounding box center [434, 212] width 869 height 424
click at [267, 178] on input "text" at bounding box center [308, 182] width 277 height 17
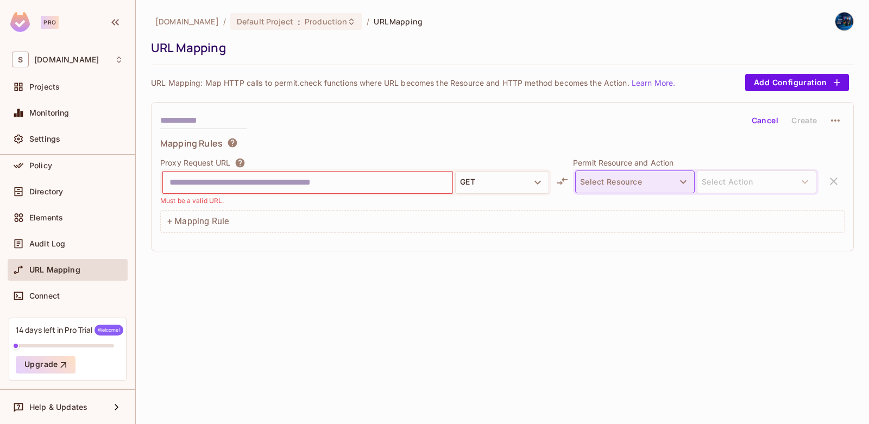
click at [615, 174] on button "Select Resource" at bounding box center [635, 182] width 120 height 23
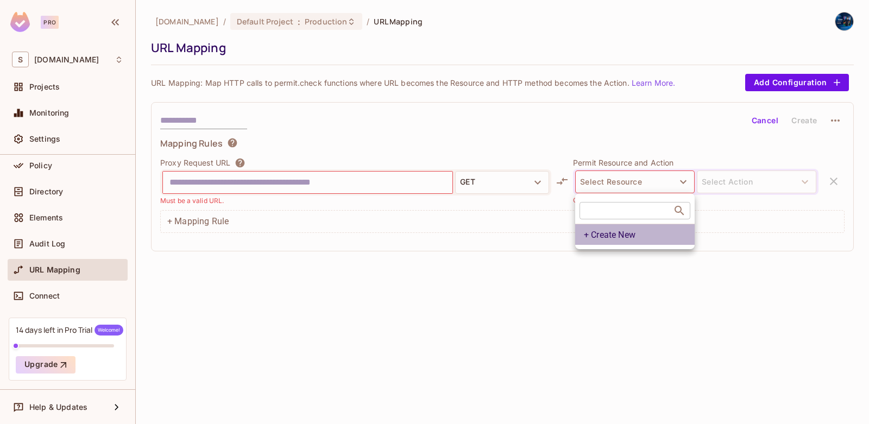
click at [628, 233] on li "+ Create New" at bounding box center [635, 234] width 120 height 21
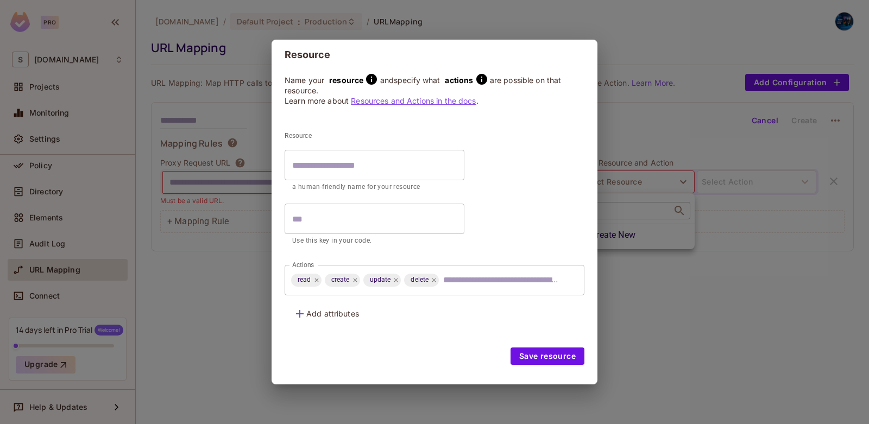
click at [643, 127] on div "Resource Name your resource and specify what actions are possible on that resou…" at bounding box center [434, 212] width 869 height 424
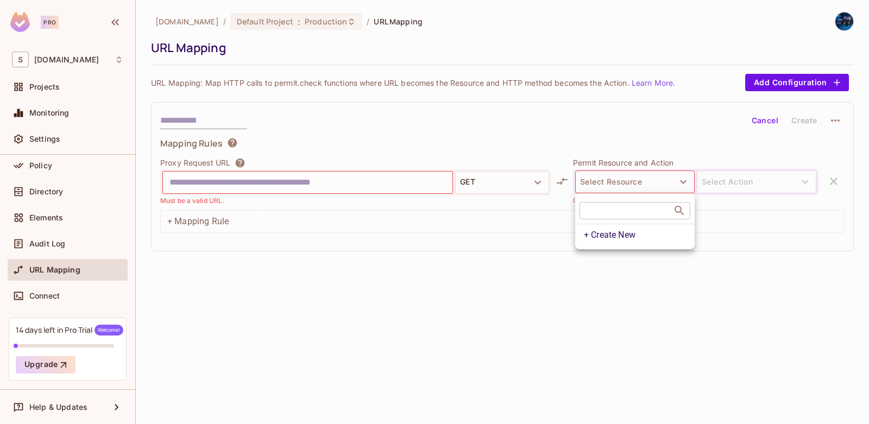
click at [783, 186] on div at bounding box center [434, 212] width 869 height 424
click at [780, 184] on body "Pro S [DOMAIN_NAME] Projects Monitoring Settings Default Project Production Hom…" at bounding box center [434, 212] width 869 height 424
drag, startPoint x: 690, startPoint y: 330, endPoint x: 688, endPoint y: 314, distance: 15.8
click at [690, 330] on div "[DOMAIN_NAME] / Default Project : Production / URL Mapping URL Mapping URL Mapp…" at bounding box center [503, 212] width 734 height 424
click at [328, 85] on p "URL Mapping: Map HTTP calls to permit.check functions where URL becomes the Res…" at bounding box center [413, 83] width 524 height 10
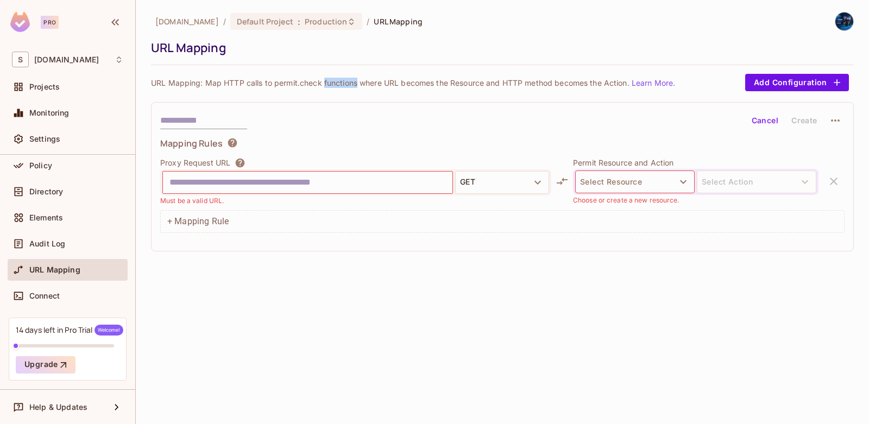
click at [328, 85] on p "URL Mapping: Map HTTP calls to permit.check functions where URL becomes the Res…" at bounding box center [413, 83] width 524 height 10
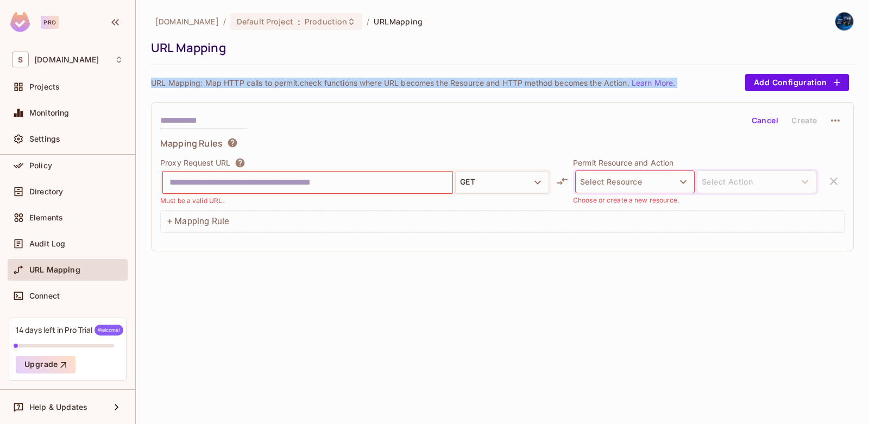
click at [328, 85] on p "URL Mapping: Map HTTP calls to permit.check functions where URL becomes the Res…" at bounding box center [413, 83] width 524 height 10
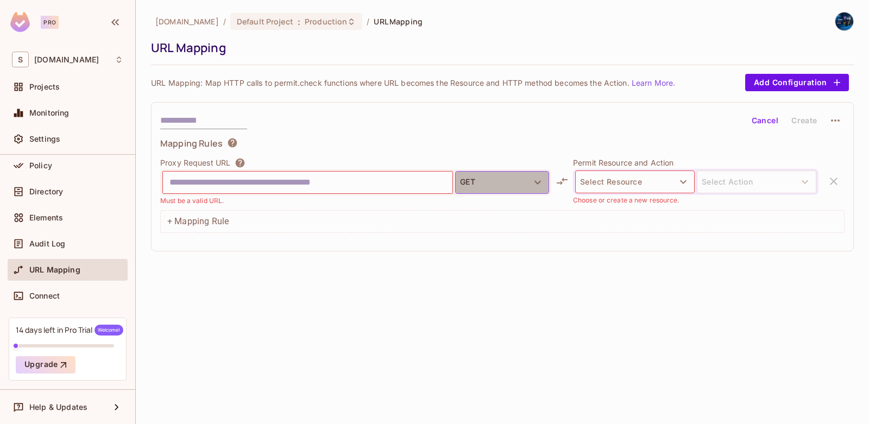
click at [519, 184] on button "GET" at bounding box center [502, 182] width 94 height 23
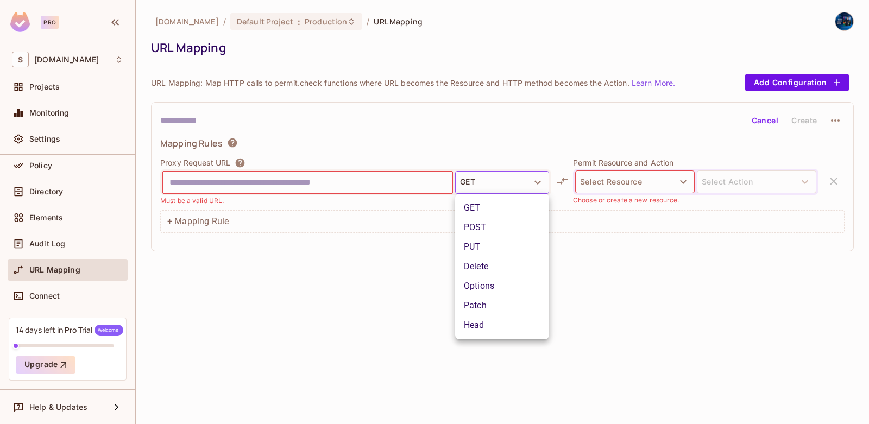
click at [494, 356] on div at bounding box center [434, 212] width 869 height 424
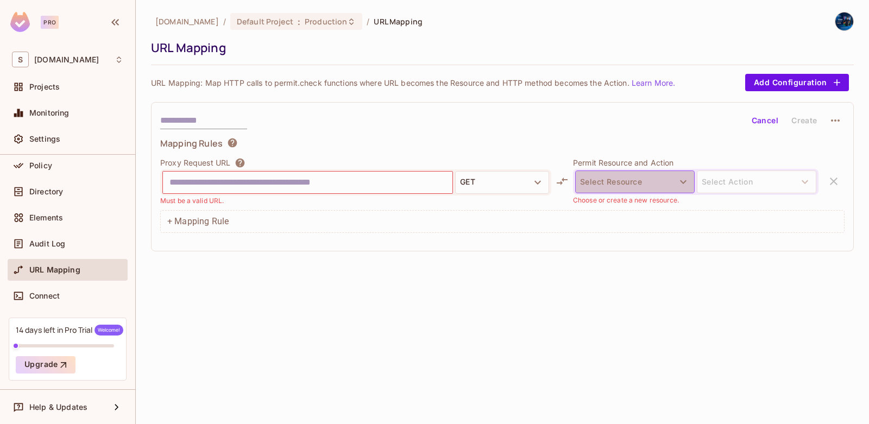
click at [668, 178] on button "Select Resource" at bounding box center [635, 182] width 120 height 23
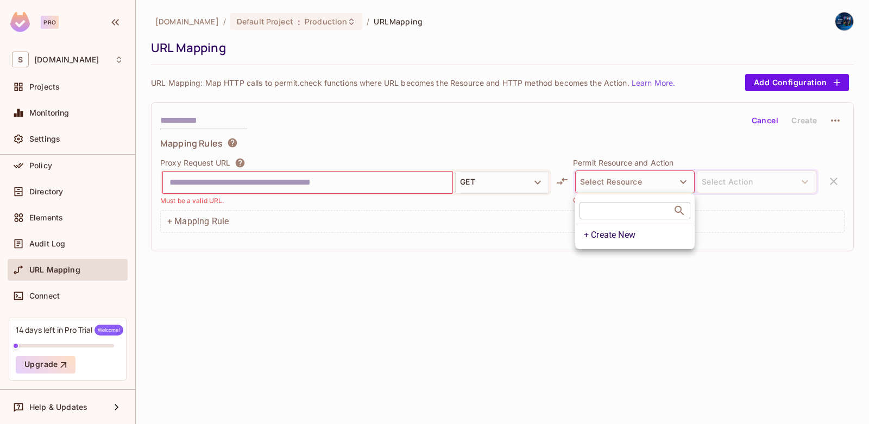
click at [675, 355] on div at bounding box center [434, 212] width 869 height 424
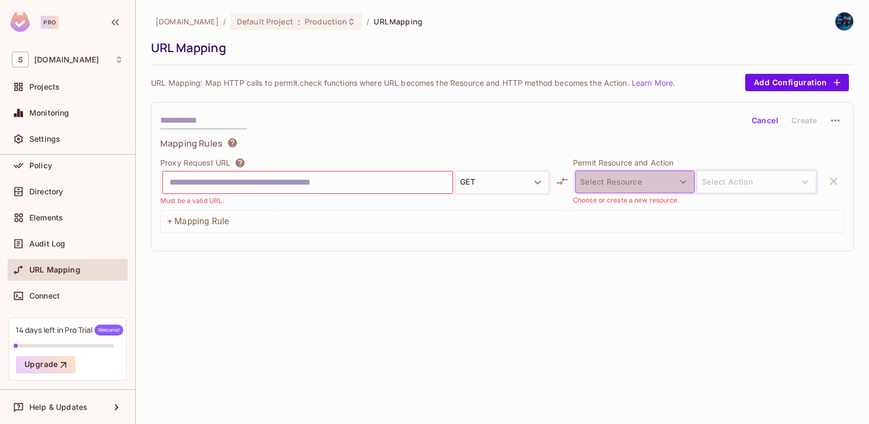
click at [622, 180] on button "Select Resource" at bounding box center [635, 182] width 120 height 23
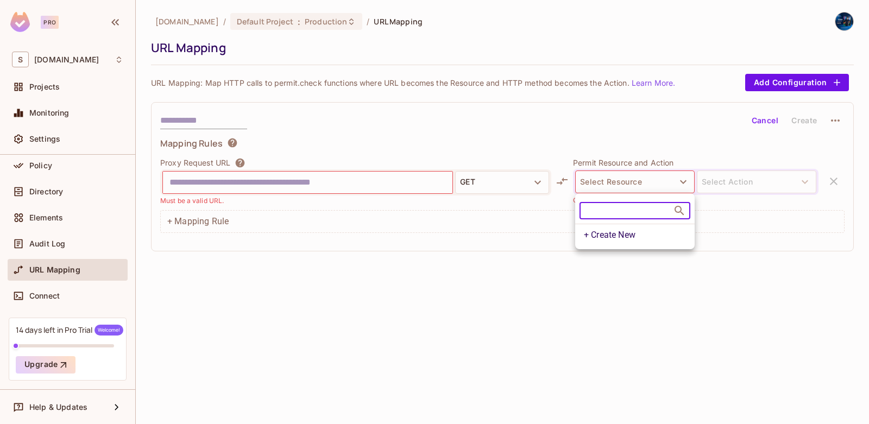
click at [601, 346] on div at bounding box center [434, 212] width 869 height 424
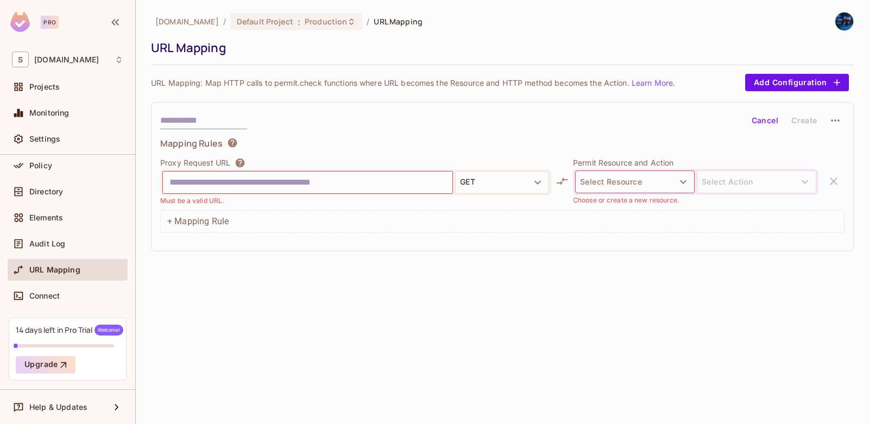
click at [301, 188] on input "text" at bounding box center [308, 182] width 277 height 17
click at [303, 273] on div "[DOMAIN_NAME] / Default Project : Production / URL Mapping URL Mapping URL Mapp…" at bounding box center [503, 212] width 734 height 424
click at [636, 185] on button "Select Resource" at bounding box center [635, 182] width 120 height 23
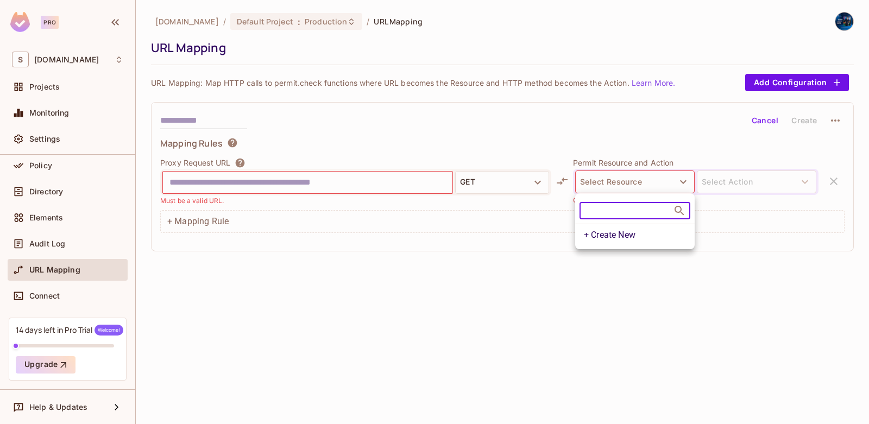
click at [612, 331] on div at bounding box center [434, 212] width 869 height 424
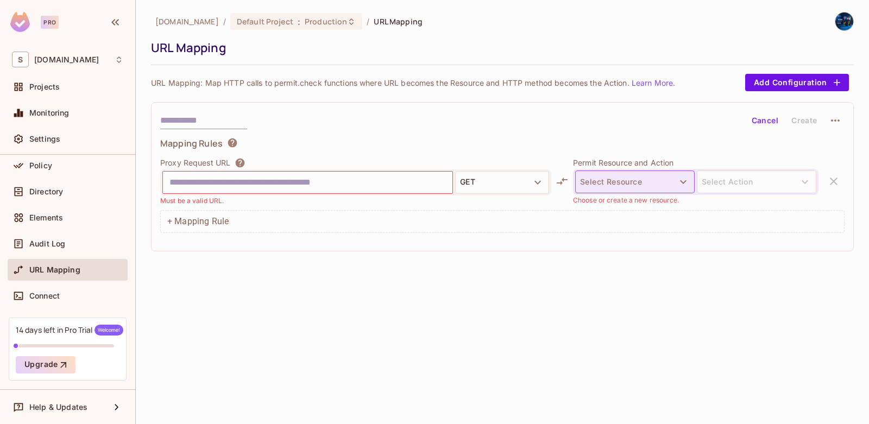
click at [610, 181] on button "Select Resource" at bounding box center [635, 182] width 120 height 23
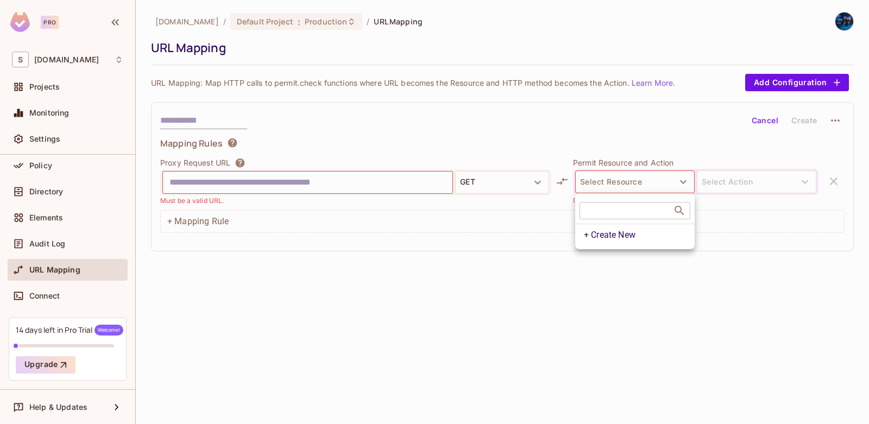
click at [635, 328] on div at bounding box center [434, 212] width 869 height 424
click at [658, 383] on div "[DOMAIN_NAME] / Default Project : Production / URL Mapping URL Mapping URL Mapp…" at bounding box center [503, 212] width 734 height 424
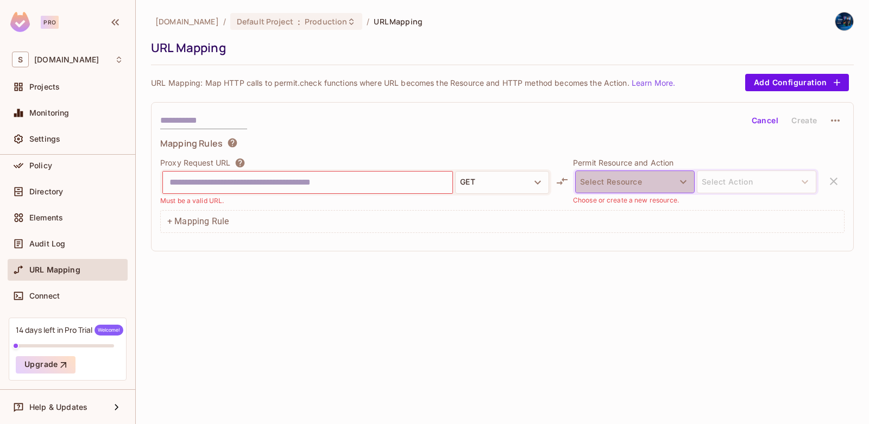
click at [641, 191] on button "Select Resource" at bounding box center [635, 182] width 120 height 23
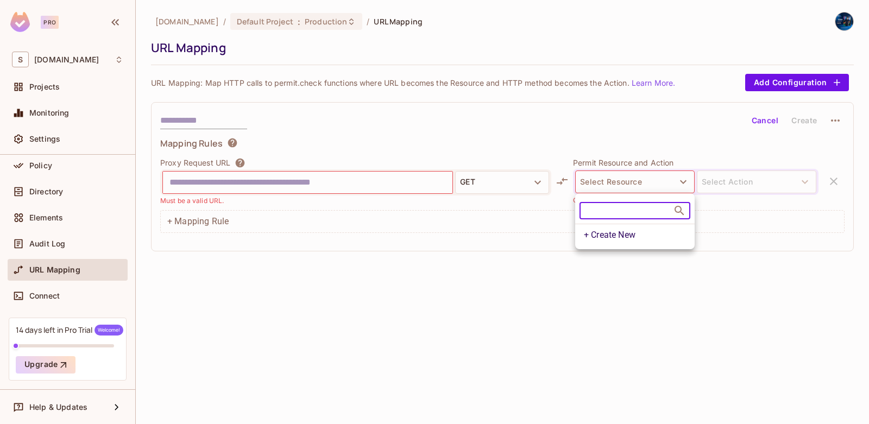
click at [588, 380] on div at bounding box center [434, 212] width 869 height 424
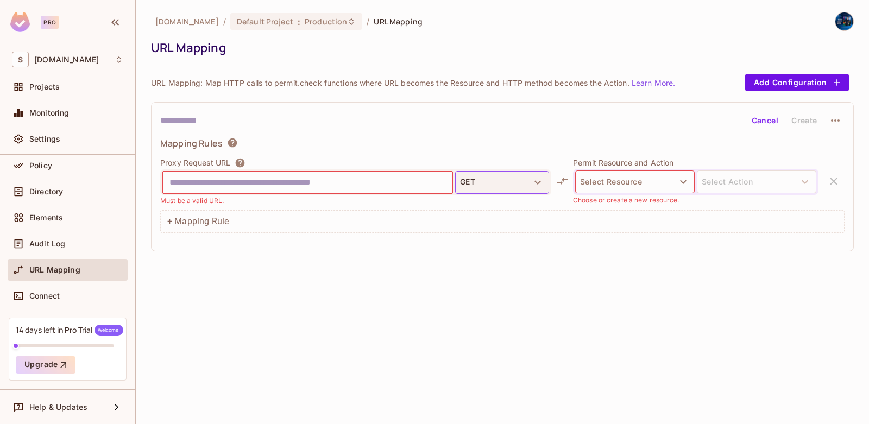
click at [480, 191] on button "GET" at bounding box center [502, 182] width 94 height 23
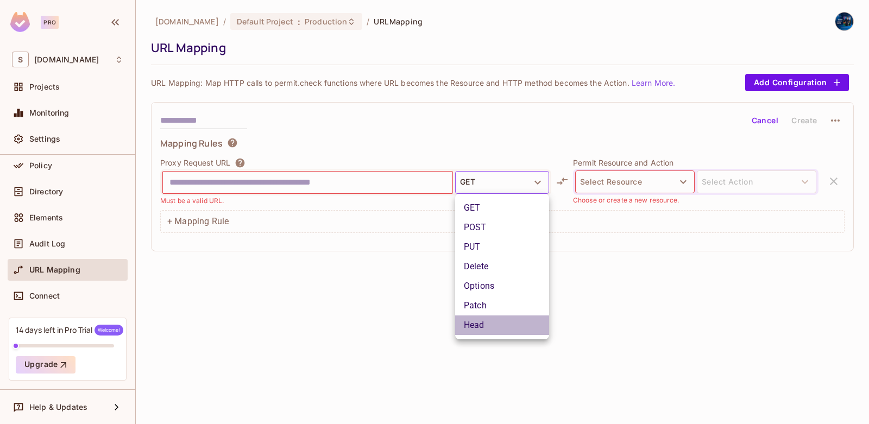
click at [485, 327] on li "Head" at bounding box center [502, 326] width 94 height 20
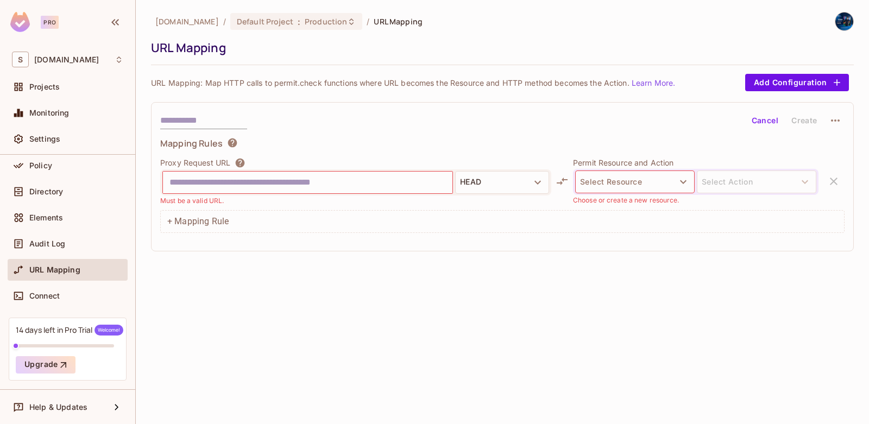
click at [324, 181] on input "text" at bounding box center [308, 182] width 277 height 17
click at [211, 202] on p "Must be a valid URL." at bounding box center [192, 201] width 64 height 10
click at [210, 202] on p "Must be a valid URL." at bounding box center [192, 201] width 64 height 10
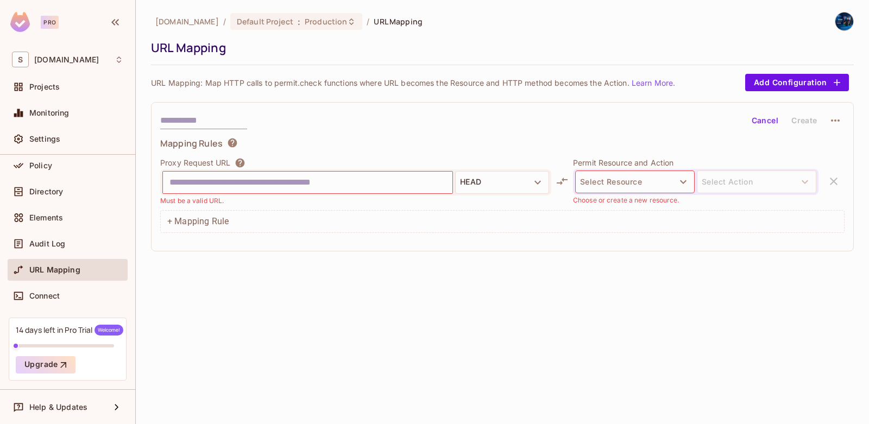
click at [229, 183] on input "text" at bounding box center [308, 182] width 277 height 17
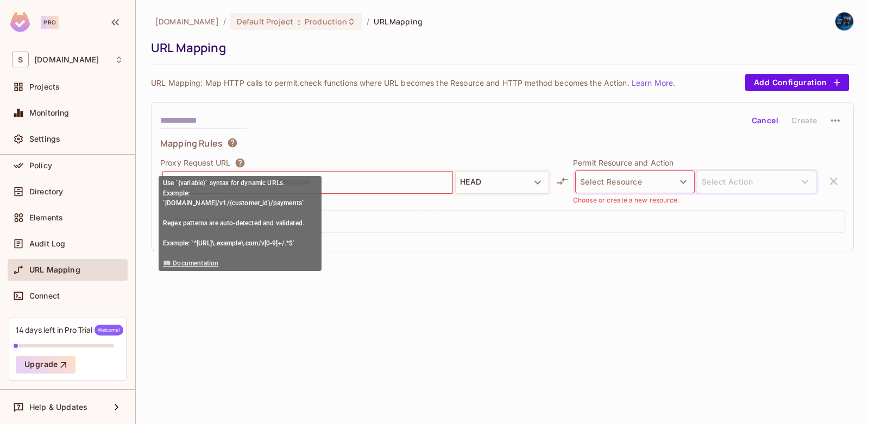
click at [239, 161] on icon at bounding box center [240, 162] width 9 height 9
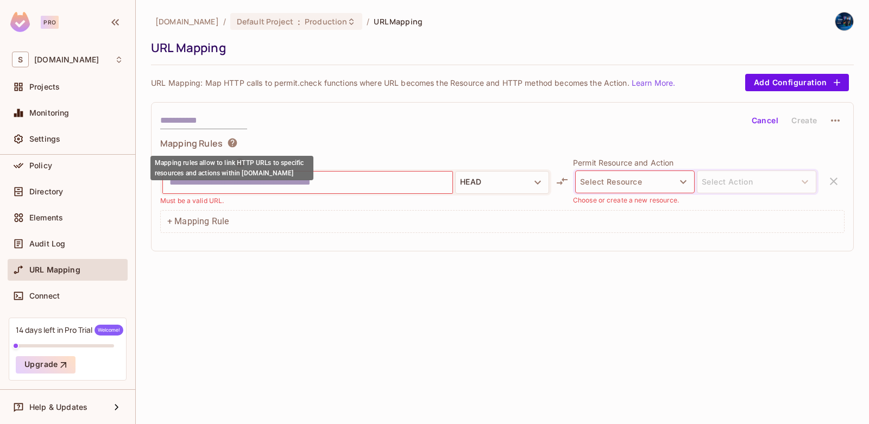
click at [233, 141] on icon at bounding box center [232, 142] width 11 height 11
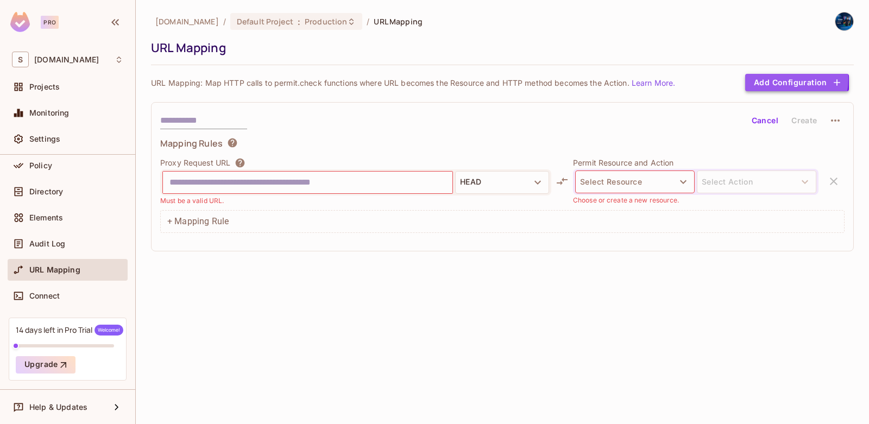
click at [772, 79] on button "Add Configuration" at bounding box center [798, 82] width 104 height 17
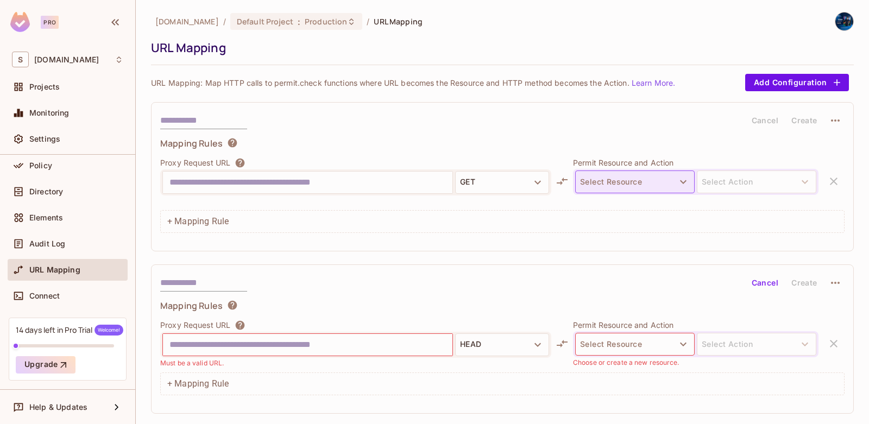
click at [597, 184] on button "Select Resource" at bounding box center [635, 182] width 120 height 23
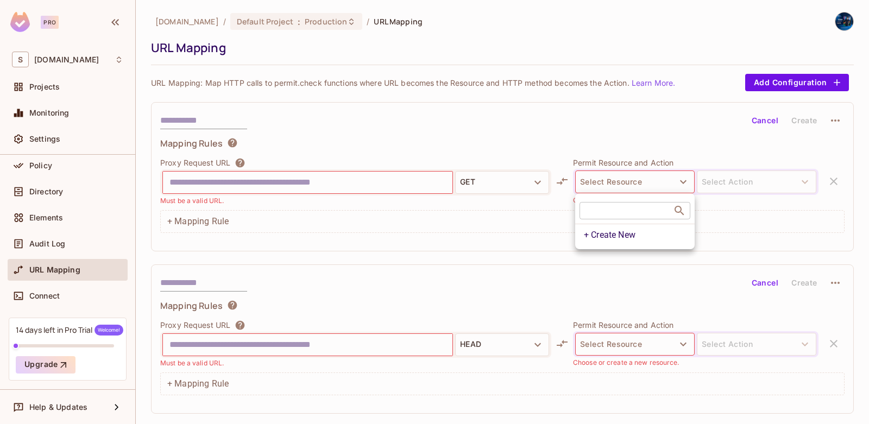
click at [563, 258] on div at bounding box center [434, 212] width 869 height 424
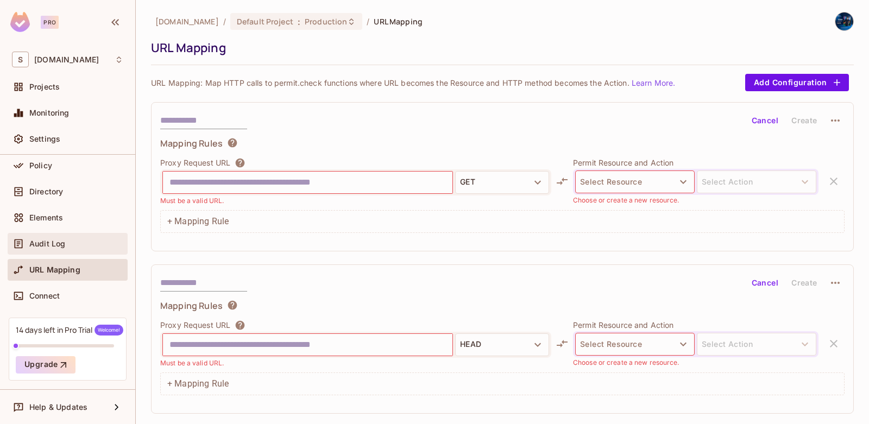
click at [41, 240] on span "Audit Log" at bounding box center [47, 244] width 36 height 9
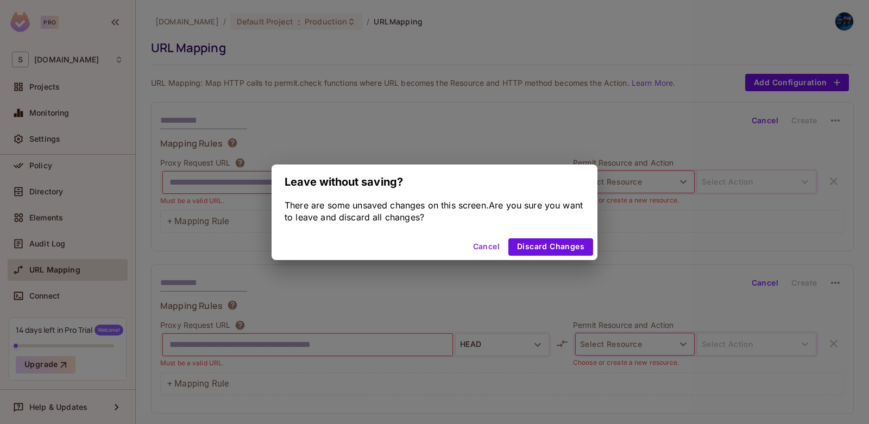
click at [484, 244] on button "Cancel" at bounding box center [486, 247] width 35 height 17
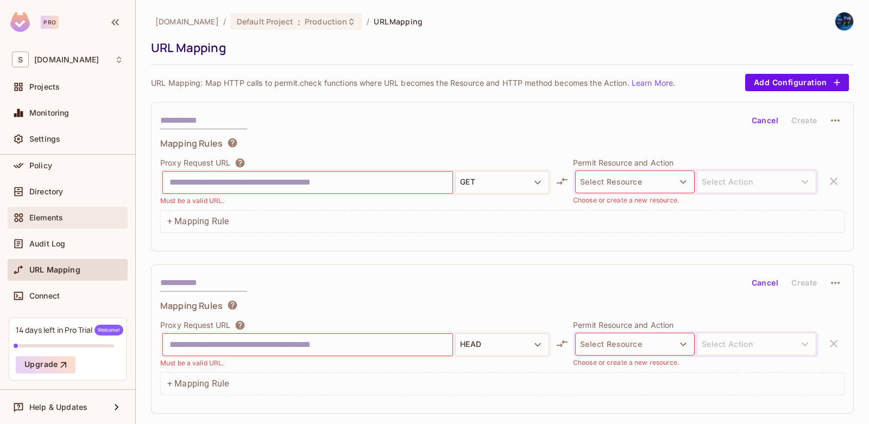
click at [14, 218] on icon at bounding box center [18, 217] width 11 height 11
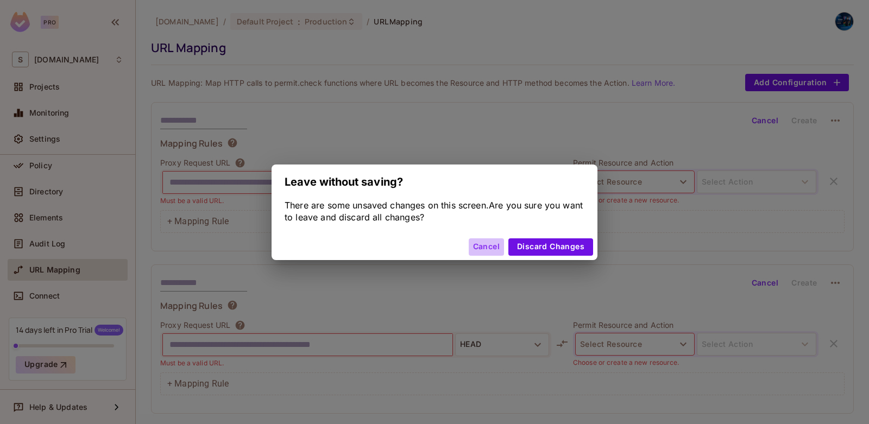
click at [489, 240] on button "Cancel" at bounding box center [486, 247] width 35 height 17
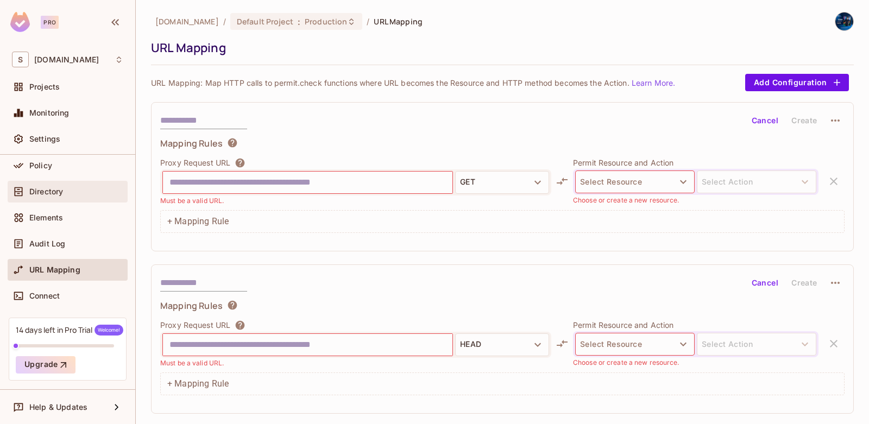
click at [27, 185] on div at bounding box center [20, 191] width 17 height 13
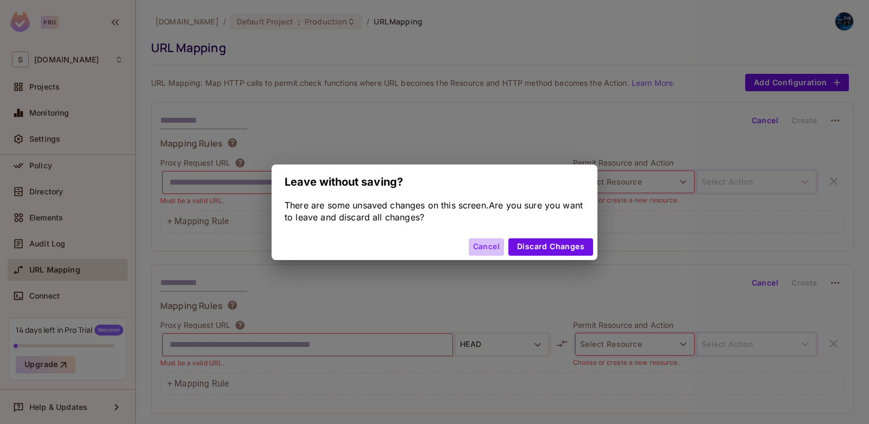
click at [491, 246] on button "Cancel" at bounding box center [486, 247] width 35 height 17
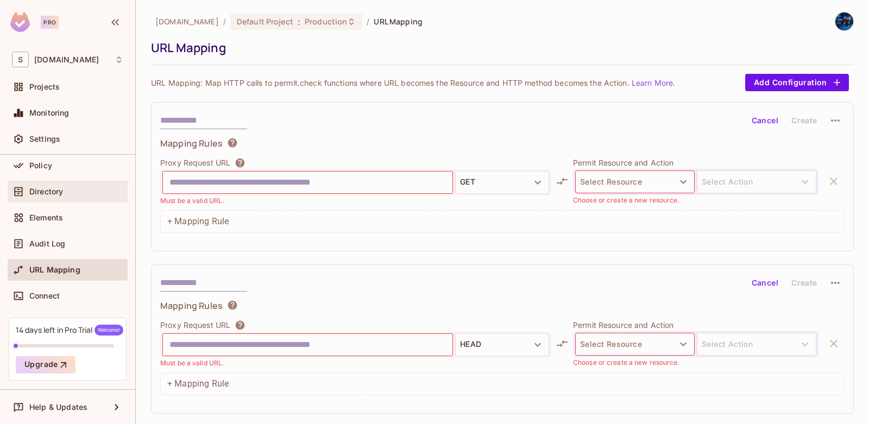
click at [35, 187] on span "Directory" at bounding box center [46, 191] width 34 height 9
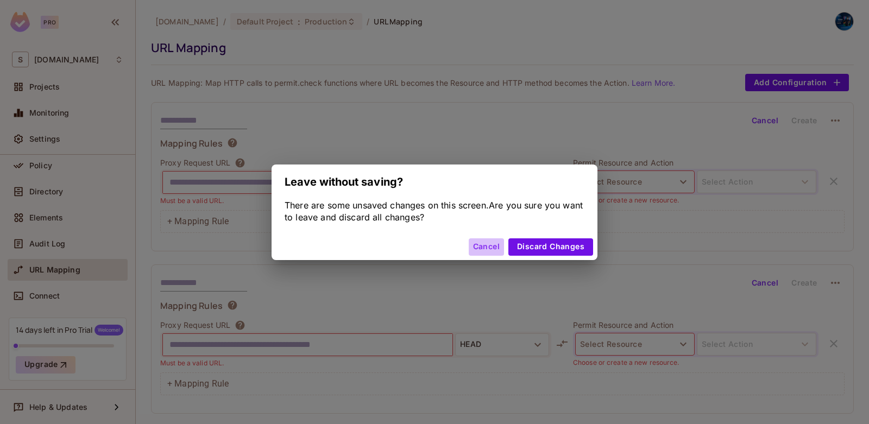
click at [473, 247] on button "Cancel" at bounding box center [486, 247] width 35 height 17
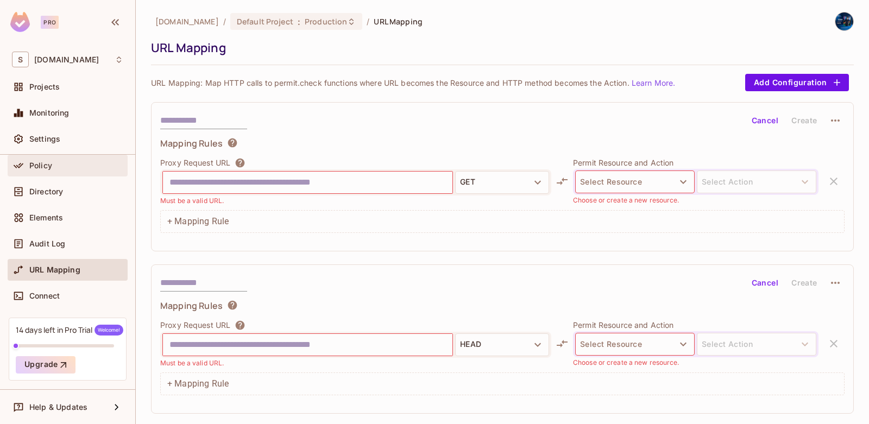
click at [64, 170] on div "Policy" at bounding box center [76, 165] width 94 height 9
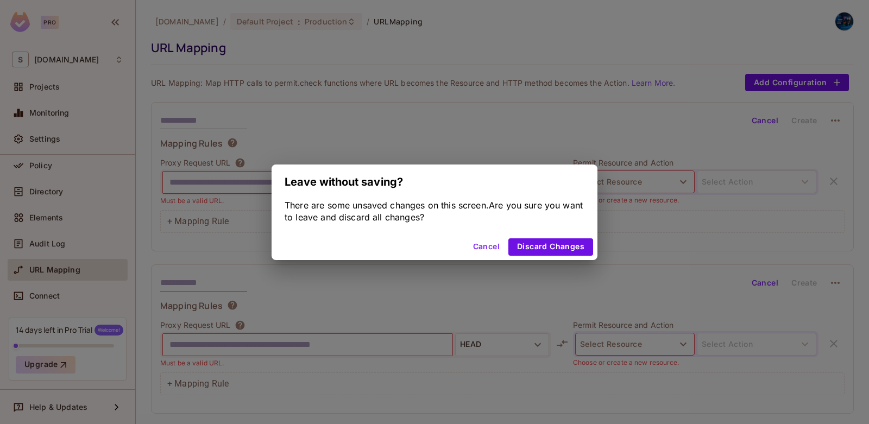
click at [482, 248] on button "Cancel" at bounding box center [486, 247] width 35 height 17
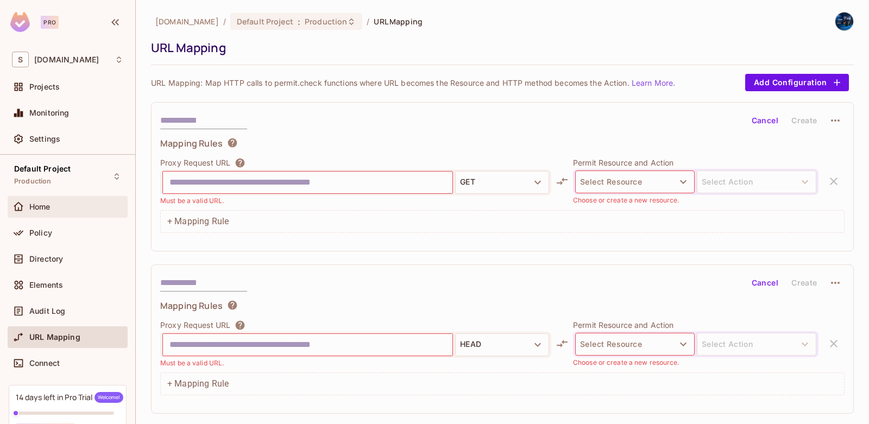
click at [51, 214] on div "Home" at bounding box center [68, 207] width 120 height 22
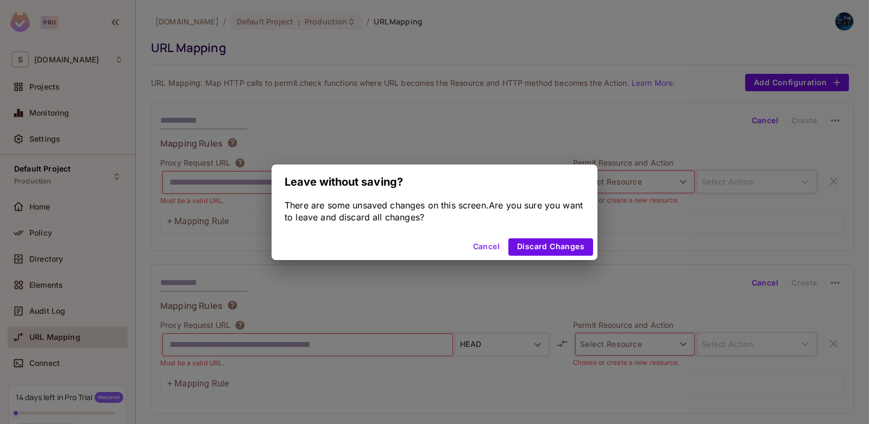
click at [479, 253] on button "Cancel" at bounding box center [486, 247] width 35 height 17
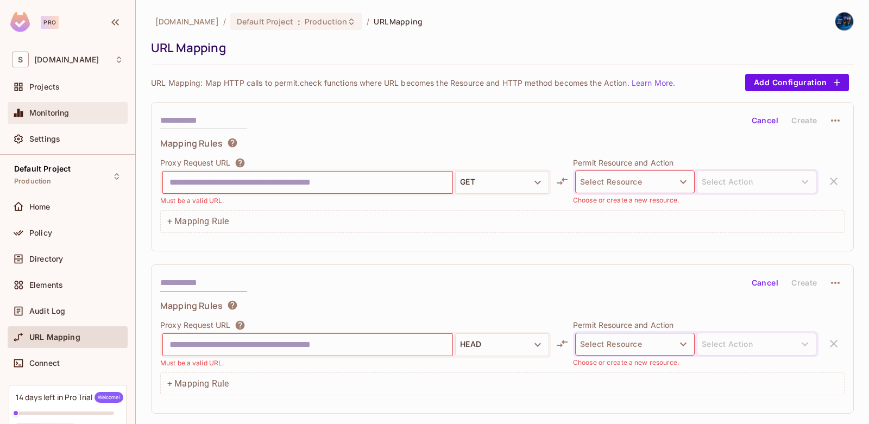
drag, startPoint x: 41, startPoint y: 127, endPoint x: 42, endPoint y: 120, distance: 6.6
click at [41, 127] on div "Monitoring" at bounding box center [68, 115] width 120 height 26
click at [39, 112] on span "Monitoring" at bounding box center [49, 113] width 40 height 9
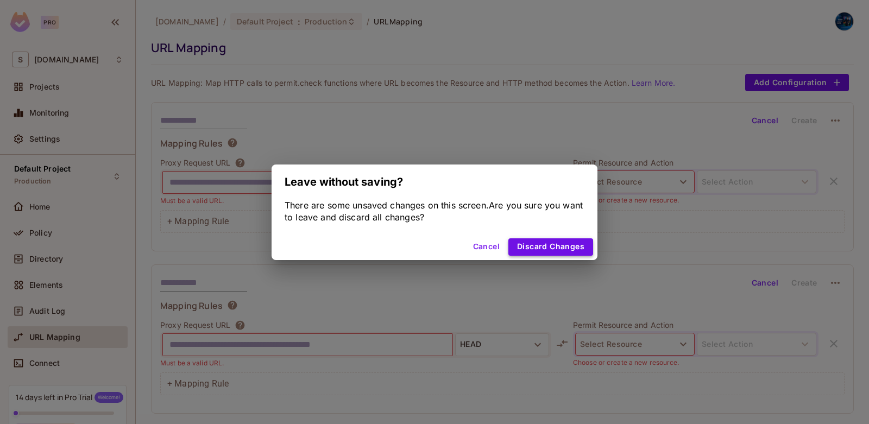
click at [517, 244] on button "Discard Changes" at bounding box center [551, 247] width 85 height 17
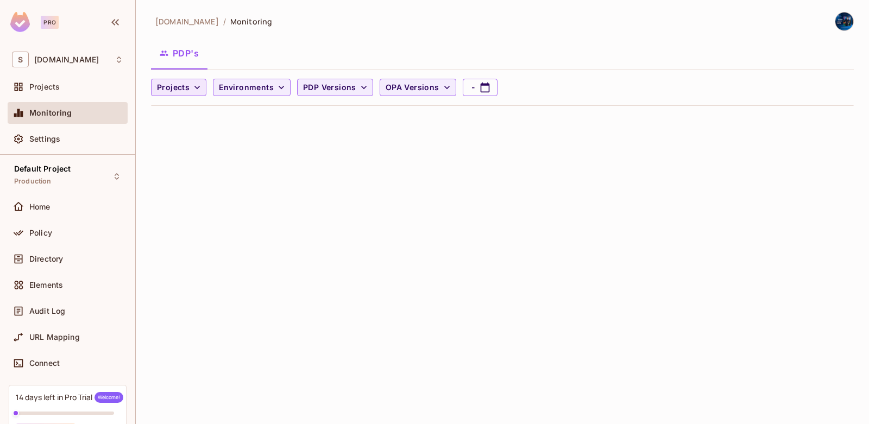
click at [189, 84] on button "Projects" at bounding box center [178, 87] width 55 height 17
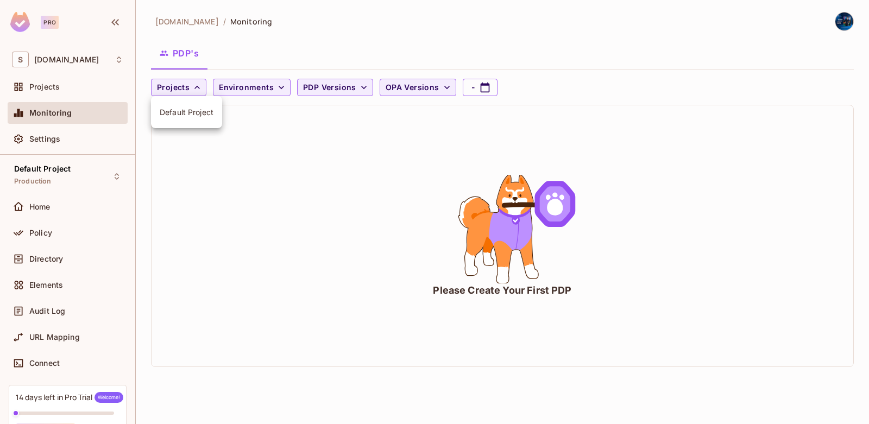
drag, startPoint x: 221, startPoint y: 177, endPoint x: 241, endPoint y: 91, distance: 87.8
click at [220, 165] on div at bounding box center [434, 212] width 869 height 424
click at [242, 88] on span "Environments" at bounding box center [246, 88] width 55 height 14
click at [375, 95] on div at bounding box center [434, 212] width 869 height 424
click at [338, 91] on span "PDP Versions" at bounding box center [329, 88] width 53 height 14
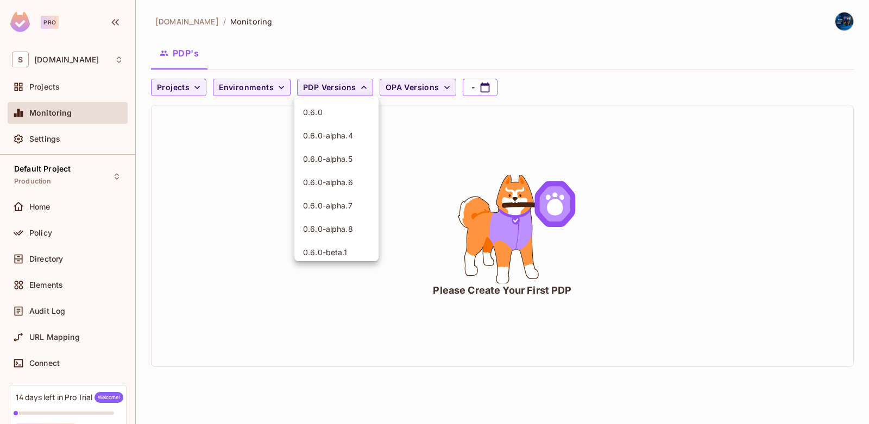
click at [414, 84] on div at bounding box center [434, 212] width 869 height 424
click at [414, 85] on div "0.6.0 0.6.0-alpha.4 0.6.0-alpha.5 0.6.0-alpha.6 0.6.0-alpha.7 0.6.0-alpha.8 0.6…" at bounding box center [434, 108] width 869 height 217
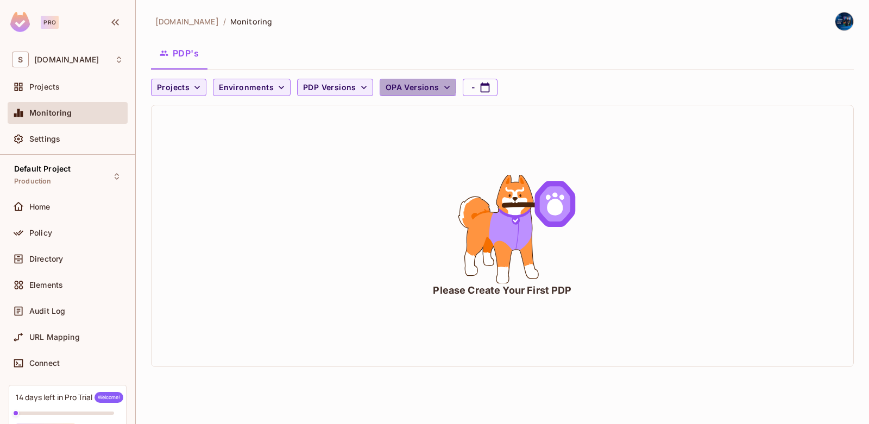
click at [414, 86] on span "OPA Versions" at bounding box center [413, 88] width 54 height 14
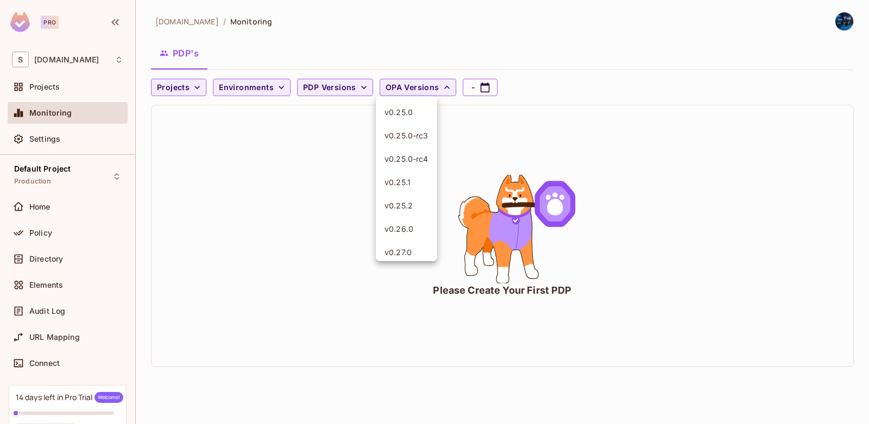
click at [483, 88] on div at bounding box center [434, 212] width 869 height 424
click at [468, 89] on button "-" at bounding box center [480, 87] width 35 height 17
select select "*"
select select "****"
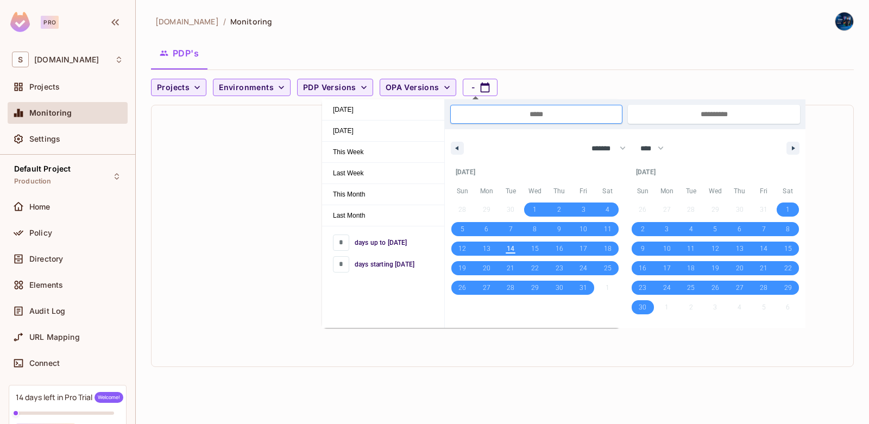
click at [831, 143] on div "Please Create Your First PDP" at bounding box center [503, 235] width 702 height 261
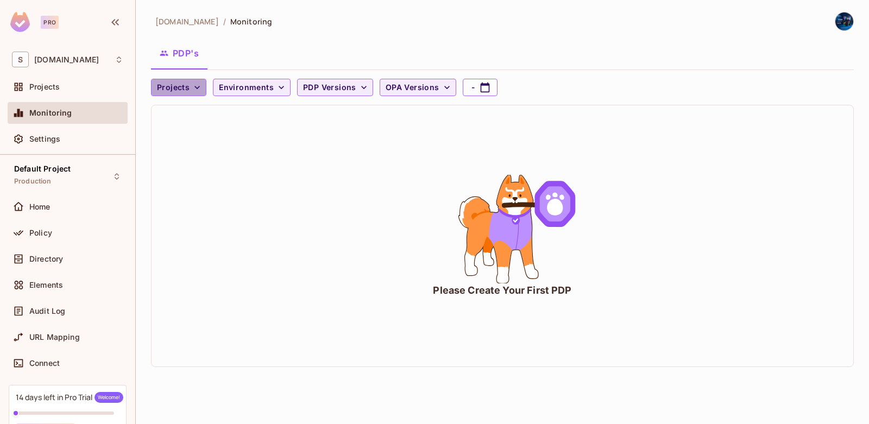
click at [186, 87] on span "Projects" at bounding box center [173, 88] width 33 height 14
click at [237, 200] on div at bounding box center [434, 212] width 869 height 424
click at [51, 93] on div "Projects" at bounding box center [67, 86] width 111 height 13
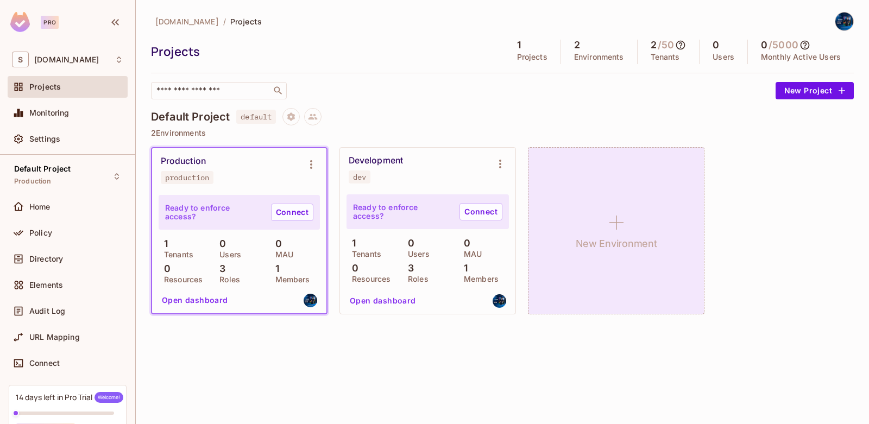
click at [572, 232] on div "New Environment" at bounding box center [616, 230] width 177 height 167
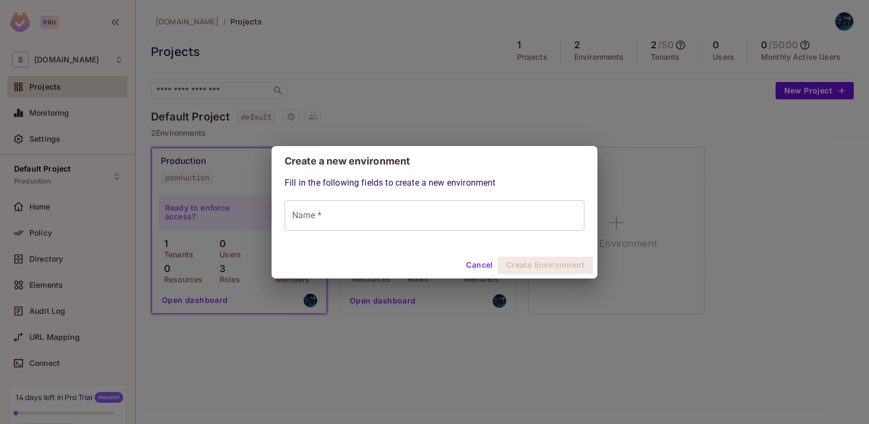
click at [456, 231] on div "Fill in the following fields to create a new environment Name * Name *" at bounding box center [435, 215] width 326 height 76
click at [436, 214] on input "Name *" at bounding box center [435, 216] width 300 height 30
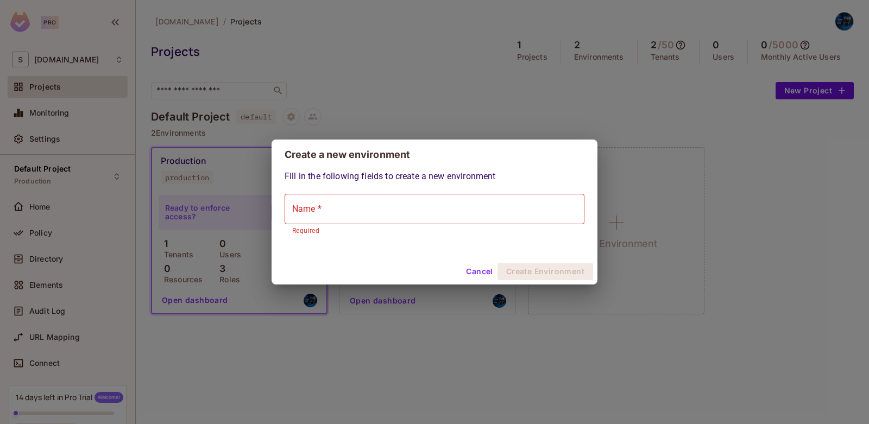
click at [484, 281] on div "Cancel Create Environment" at bounding box center [435, 272] width 326 height 26
click at [478, 270] on button "Cancel" at bounding box center [479, 271] width 35 height 17
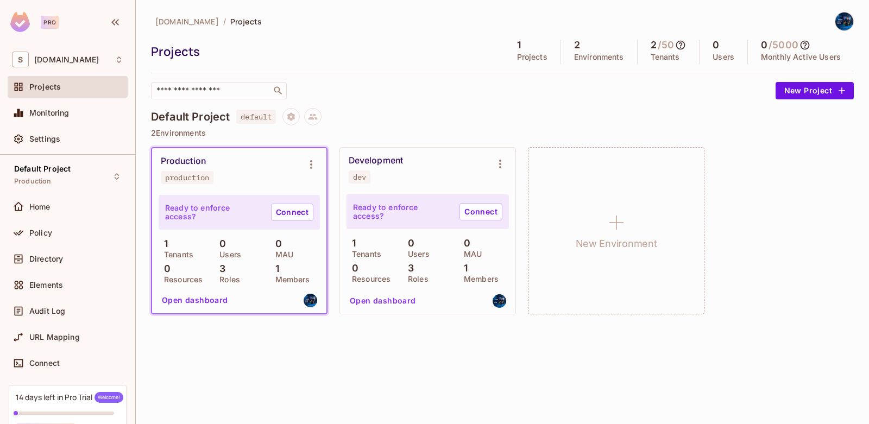
click at [484, 293] on div "Open dashboard" at bounding box center [428, 301] width 164 height 19
click at [386, 301] on button "Open dashboard" at bounding box center [383, 300] width 75 height 17
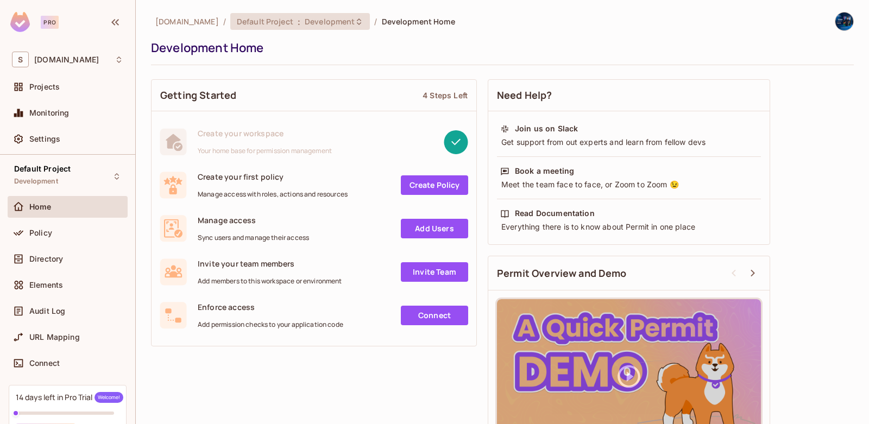
click at [371, 16] on div "Default Project : Development" at bounding box center [300, 21] width 140 height 17
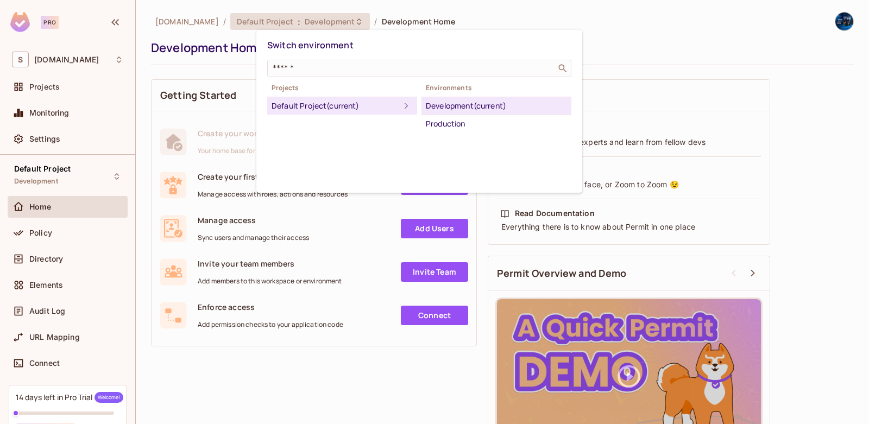
click at [415, 17] on div at bounding box center [434, 212] width 869 height 424
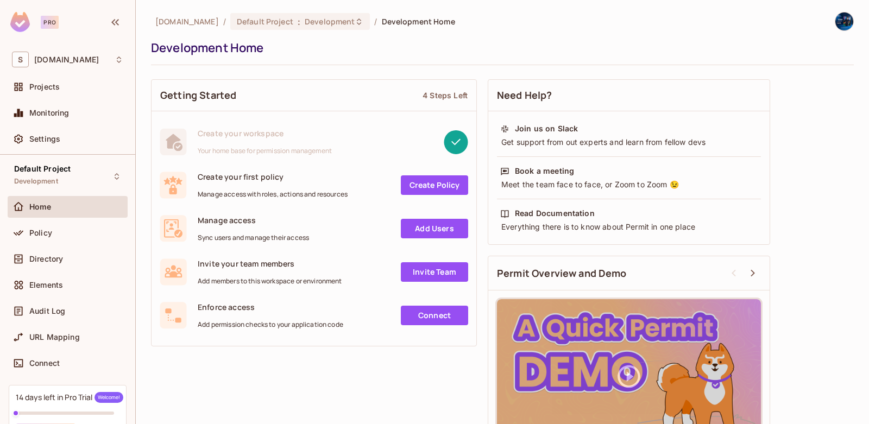
click at [418, 19] on div "Switch environment ​ Projects Default Project (current) Environments Developmen…" at bounding box center [434, 212] width 869 height 424
click at [219, 18] on span "[DOMAIN_NAME]" at bounding box center [187, 21] width 64 height 10
click at [217, 27] on div "the active workspace" at bounding box center [201, 37] width 68 height 21
click at [330, 23] on span "Development" at bounding box center [330, 21] width 50 height 10
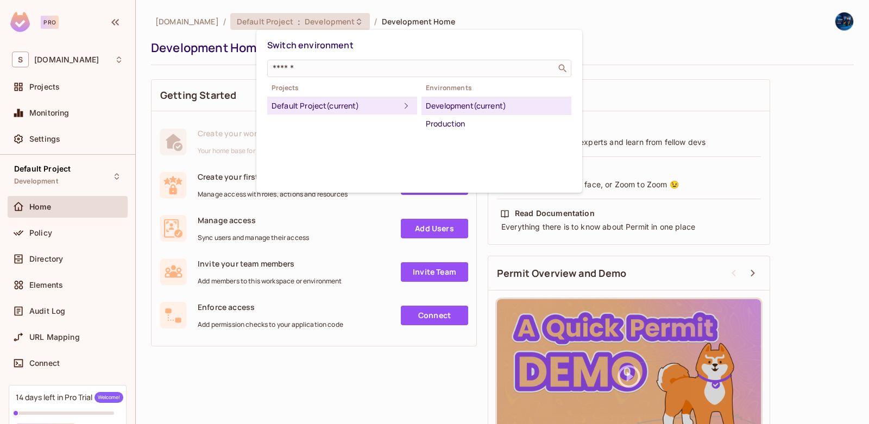
click at [458, 135] on div "Switch environment ​ Projects Default Project (current) Environments Developmen…" at bounding box center [419, 111] width 326 height 163
click at [449, 120] on div "Production" at bounding box center [496, 123] width 141 height 13
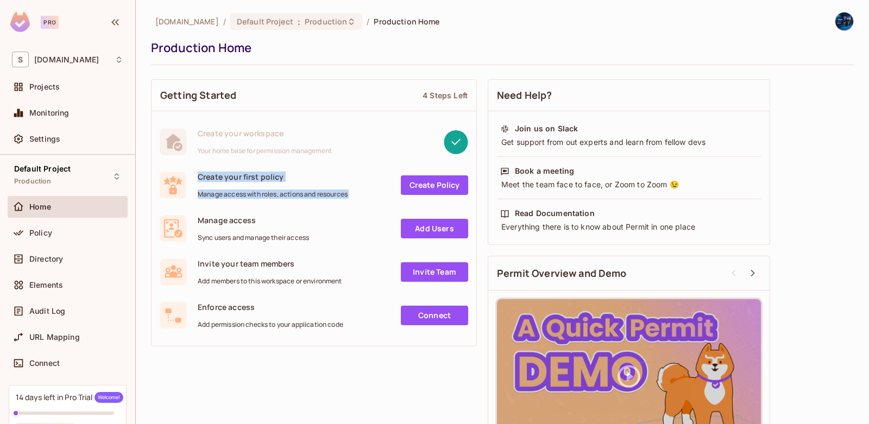
drag, startPoint x: 361, startPoint y: 193, endPoint x: 188, endPoint y: 192, distance: 173.3
click at [188, 192] on div "Create your first policy Manage access with roles, actions and resources Create…" at bounding box center [314, 185] width 309 height 27
click at [211, 220] on span "Manage access" at bounding box center [253, 220] width 111 height 10
drag, startPoint x: 194, startPoint y: 220, endPoint x: 262, endPoint y: 219, distance: 67.9
click at [261, 219] on div "Manage access Sync users and manage their access Add Users" at bounding box center [314, 228] width 309 height 27
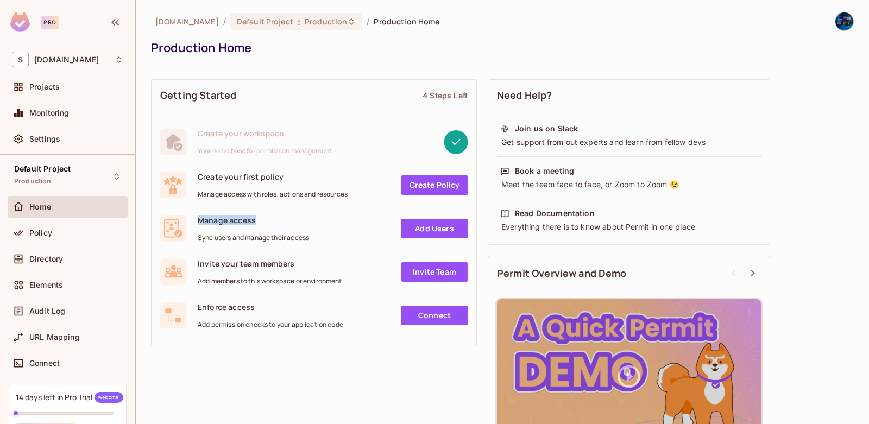
click at [262, 219] on span "Manage access" at bounding box center [253, 220] width 111 height 10
drag, startPoint x: 329, startPoint y: 237, endPoint x: 199, endPoint y: 239, distance: 130.4
click at [199, 239] on div "Manage access Sync users and manage their access Add Users" at bounding box center [314, 228] width 309 height 27
click at [245, 264] on span "Invite your team members" at bounding box center [270, 264] width 145 height 10
drag, startPoint x: 307, startPoint y: 264, endPoint x: 197, endPoint y: 266, distance: 110.3
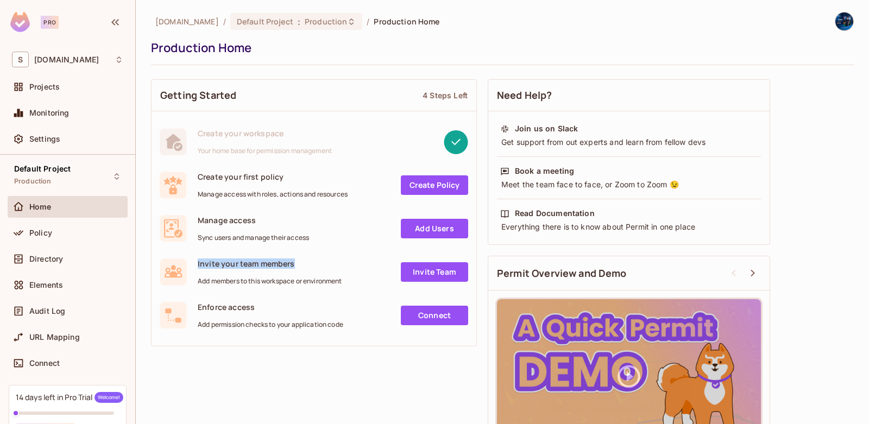
click at [197, 266] on div "Invite your team members Add members to this workspace or environment Invite Te…" at bounding box center [314, 272] width 309 height 27
drag, startPoint x: 187, startPoint y: 281, endPoint x: 366, endPoint y: 286, distance: 179.4
click at [366, 286] on div "Invite your team members Add members to this workspace or environment Invite Te…" at bounding box center [314, 272] width 325 height 43
click at [367, 286] on div "Invite your team members Add members to this workspace or environment Invite Te…" at bounding box center [314, 272] width 325 height 43
